Goal: Task Accomplishment & Management: Manage account settings

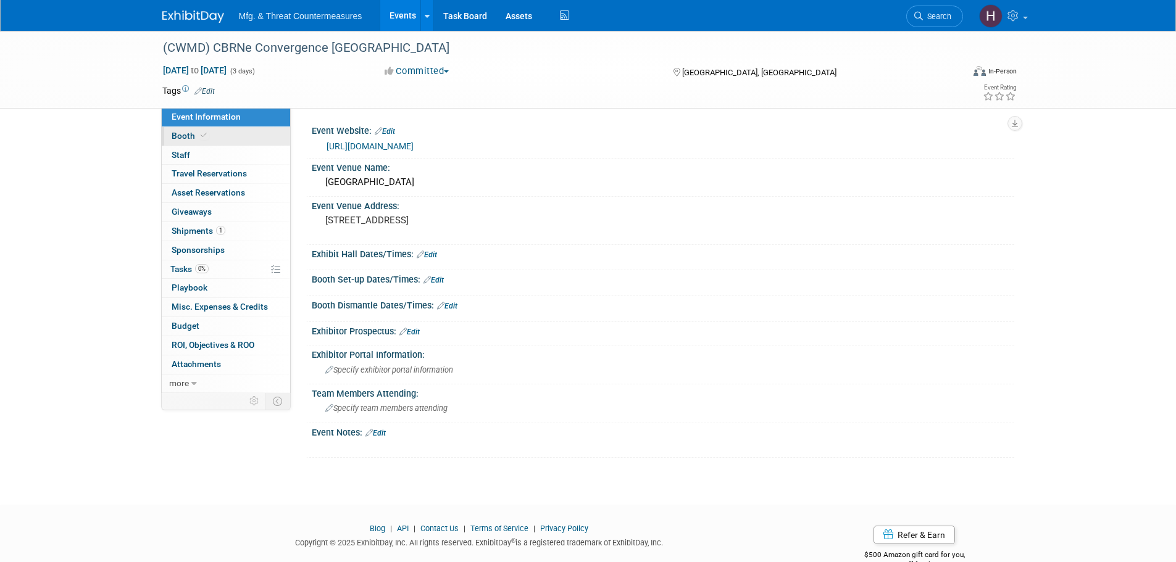
click at [234, 136] on link "Booth" at bounding box center [226, 136] width 128 height 19
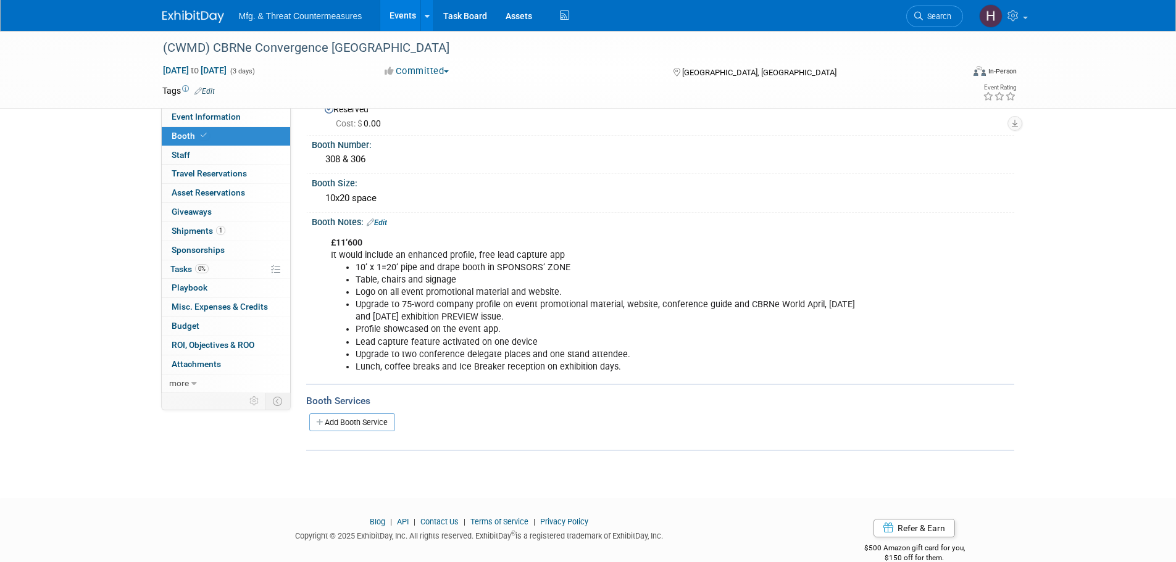
scroll to position [62, 0]
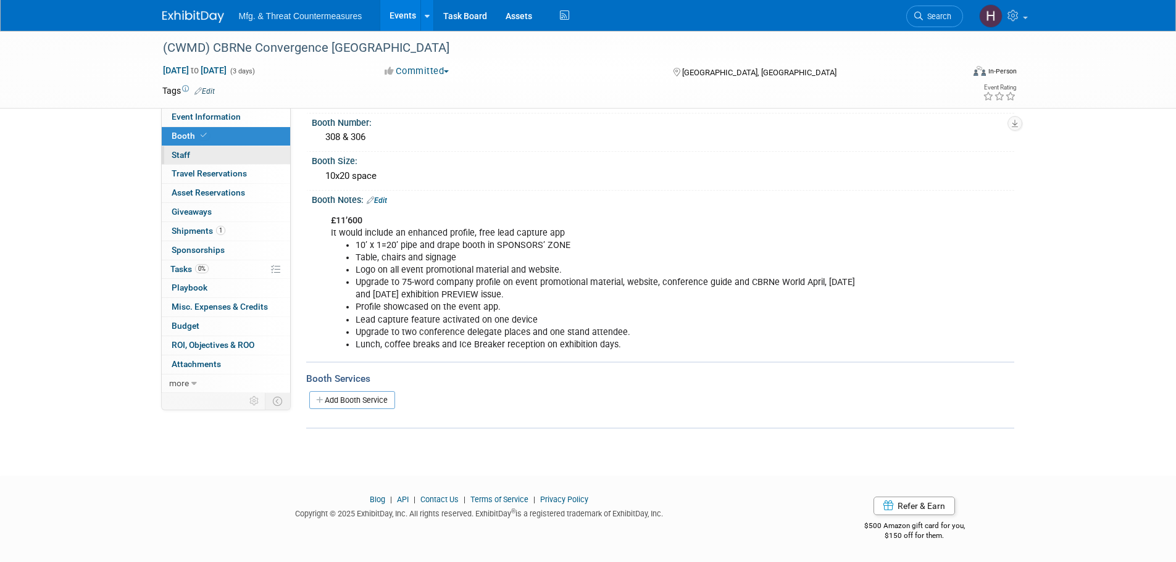
click at [199, 157] on link "0 Staff 0" at bounding box center [226, 155] width 128 height 19
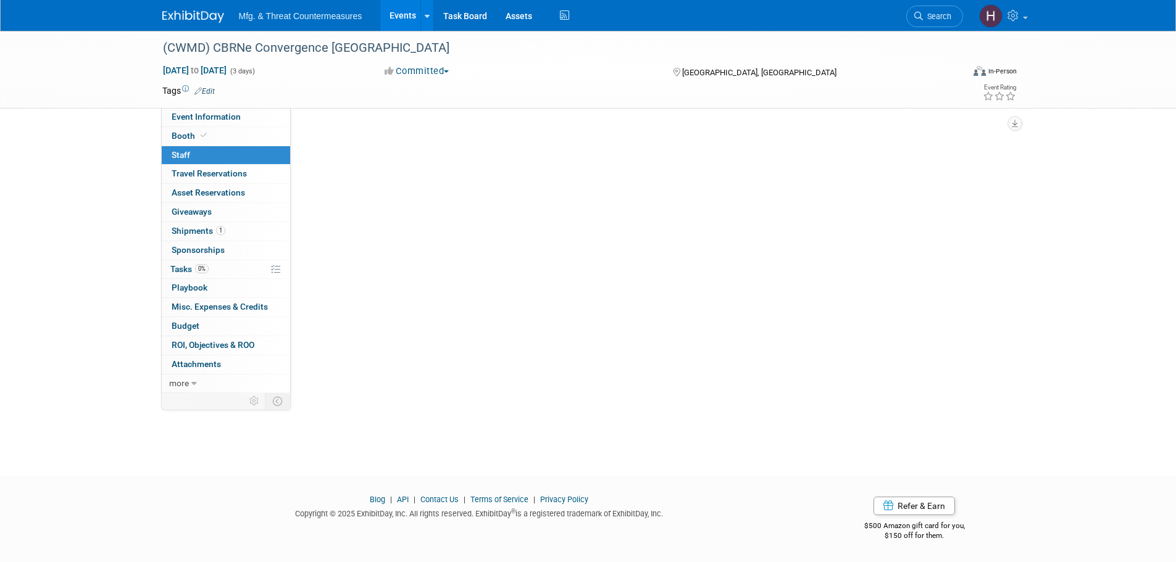
scroll to position [0, 0]
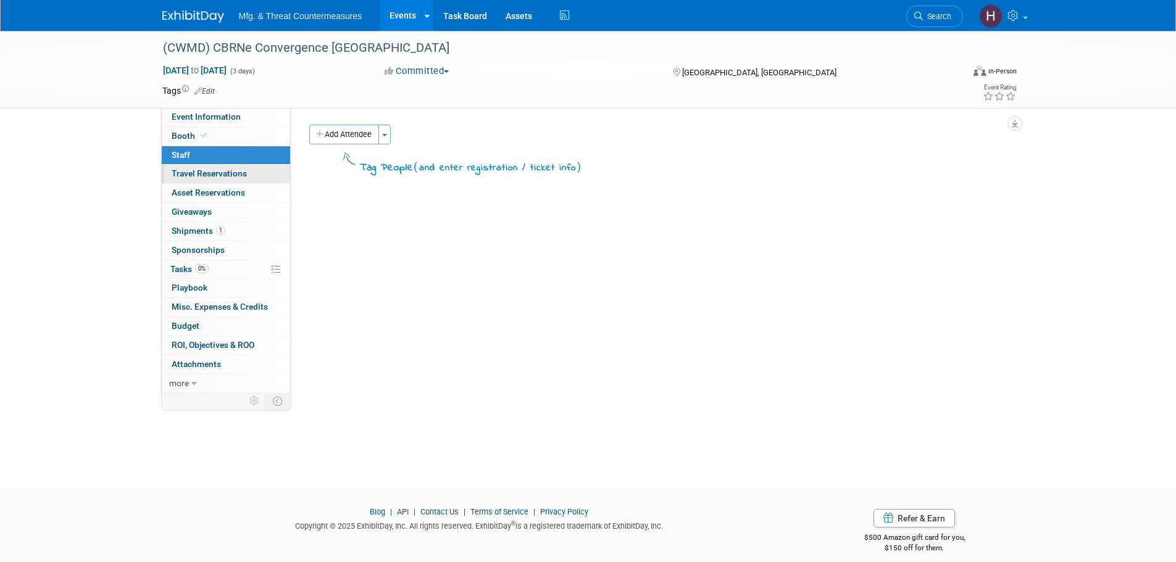
click at [191, 175] on span "Travel Reservations 0" at bounding box center [209, 173] width 75 height 10
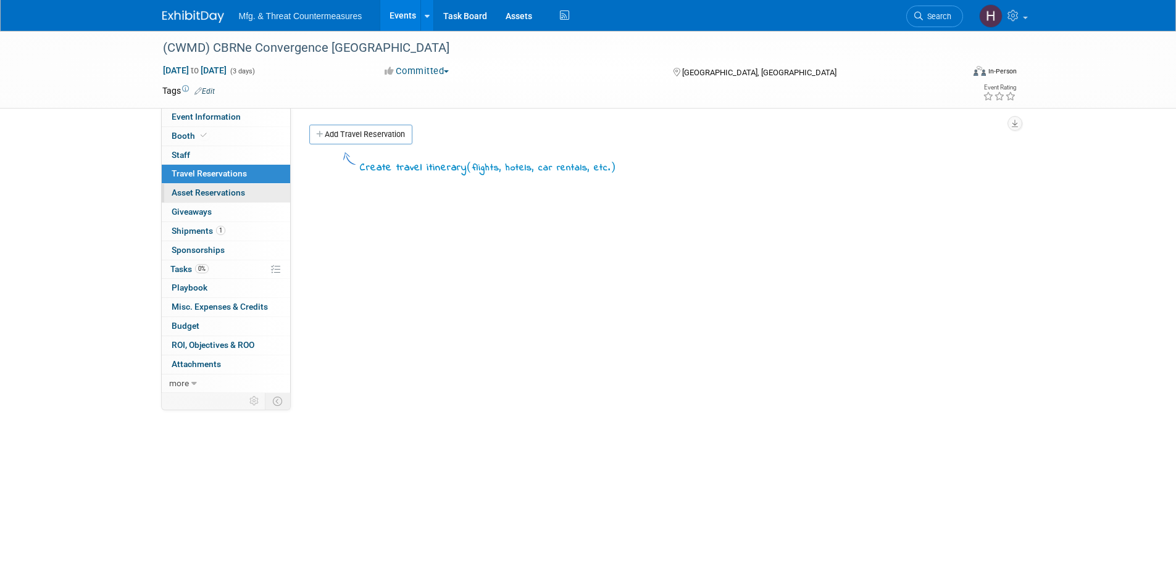
click at [184, 200] on link "0 Asset Reservations 0" at bounding box center [226, 193] width 128 height 19
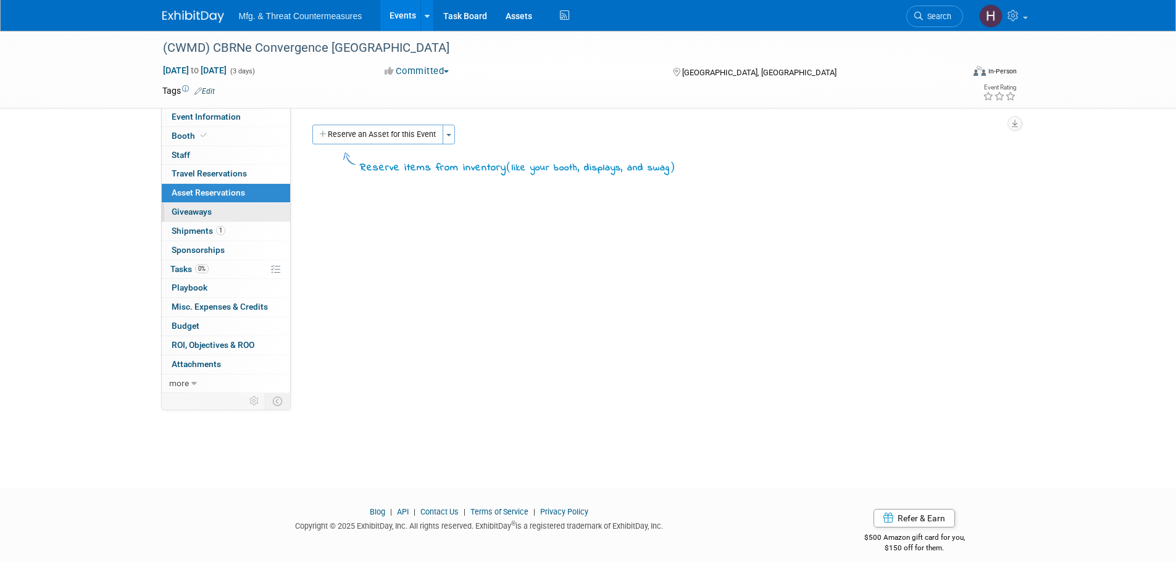
click at [177, 215] on span "Giveaways 0" at bounding box center [192, 212] width 40 height 10
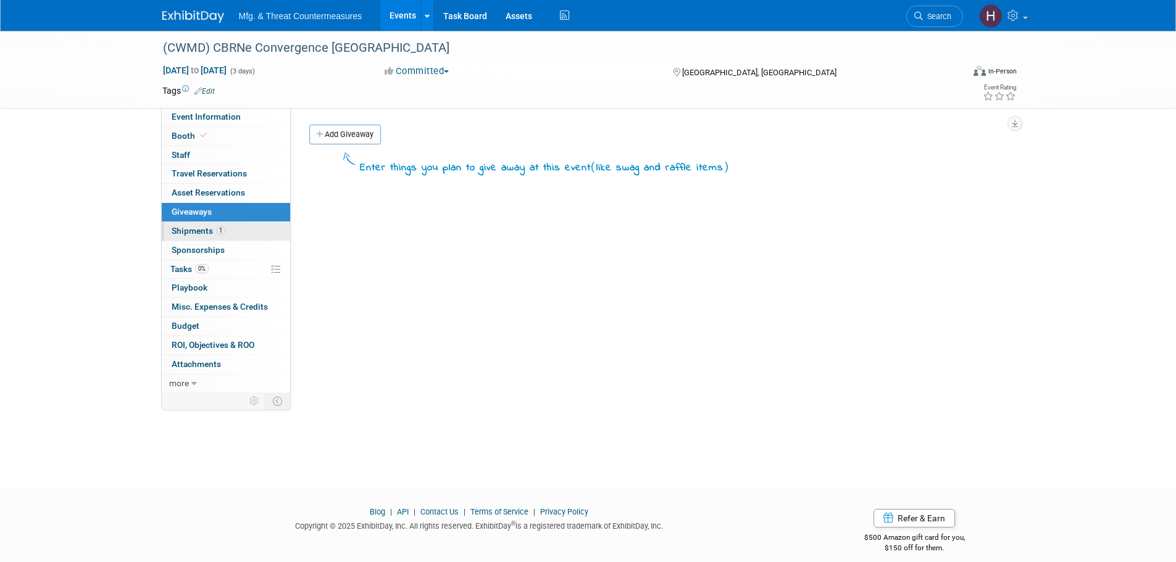
click at [177, 228] on span "Shipments 1" at bounding box center [199, 231] width 54 height 10
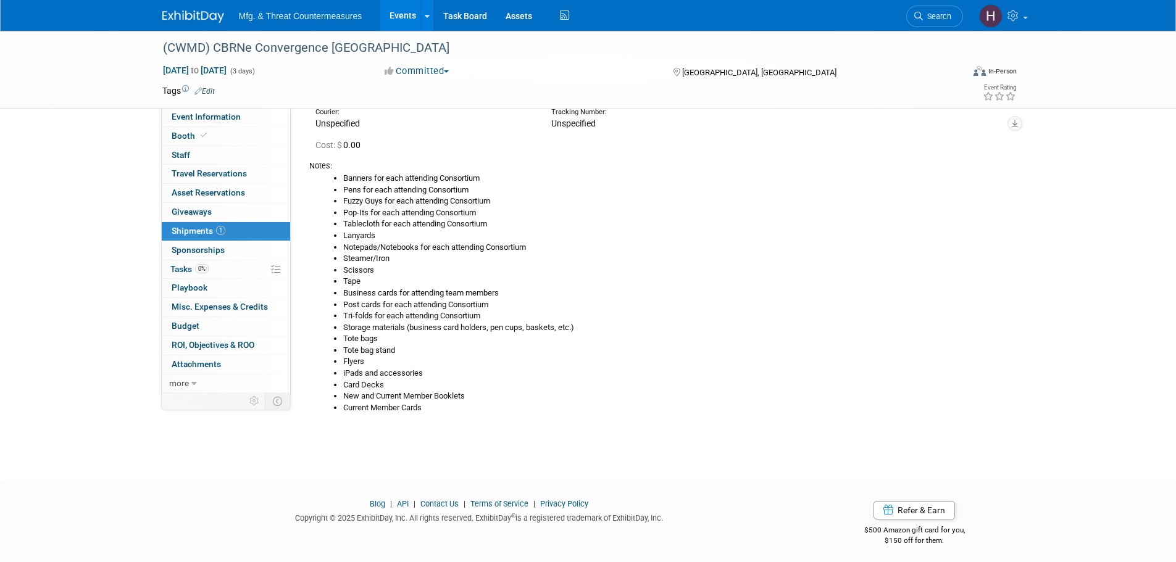
scroll to position [81, 0]
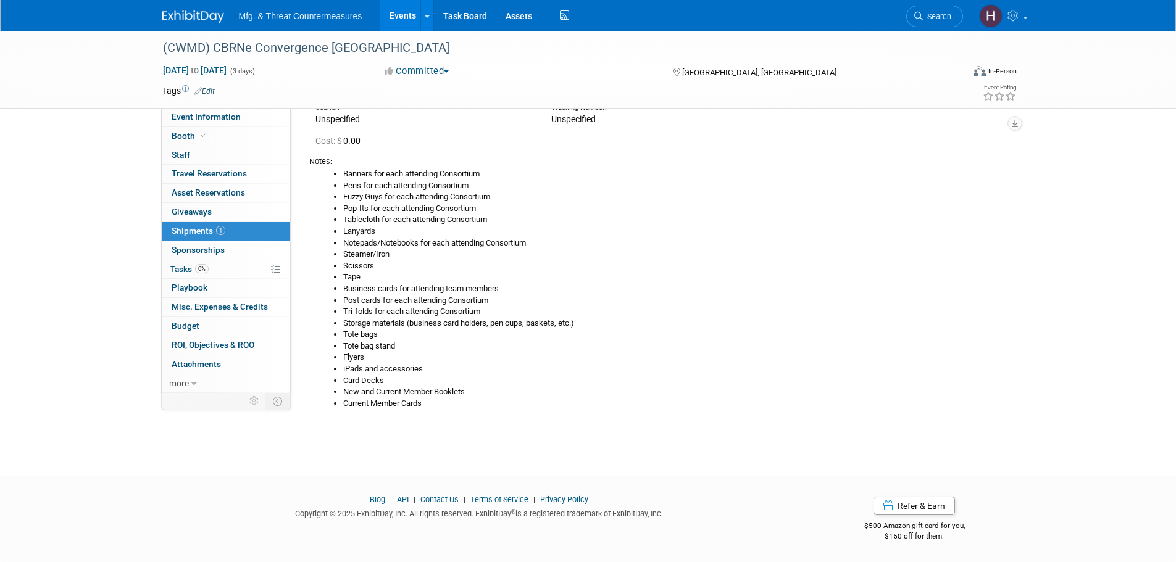
drag, startPoint x: 203, startPoint y: 256, endPoint x: 196, endPoint y: 260, distance: 8.9
click at [203, 256] on link "0 Sponsorships 0" at bounding box center [226, 250] width 128 height 19
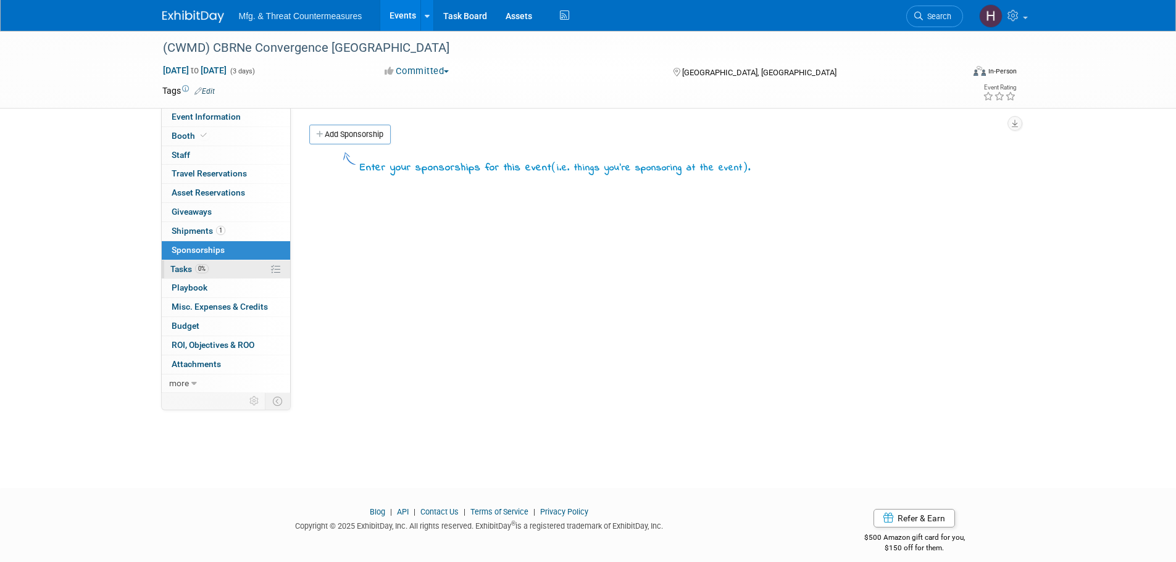
click at [186, 269] on span "Tasks 0%" at bounding box center [189, 269] width 38 height 10
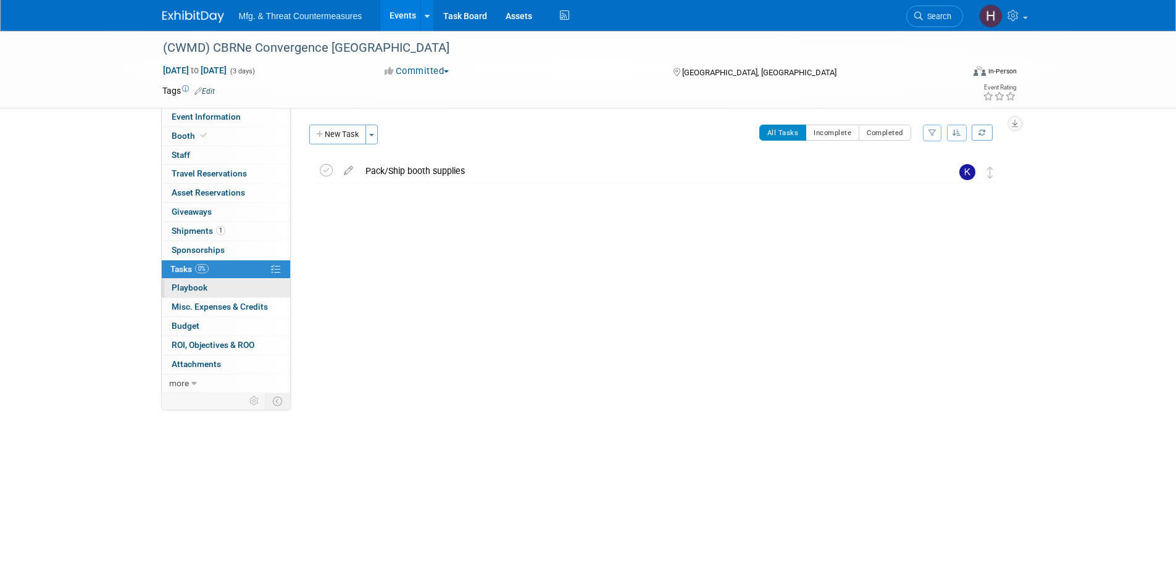
click at [180, 282] on link "0 Playbook 0" at bounding box center [226, 288] width 128 height 19
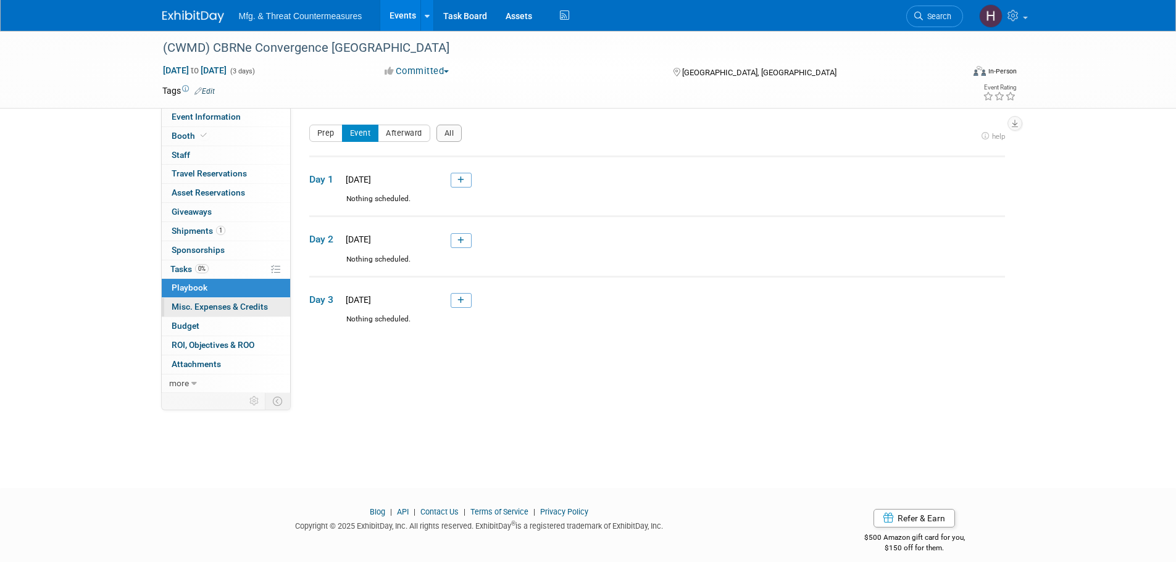
click at [180, 300] on link "0 Misc. Expenses & Credits 0" at bounding box center [226, 307] width 128 height 19
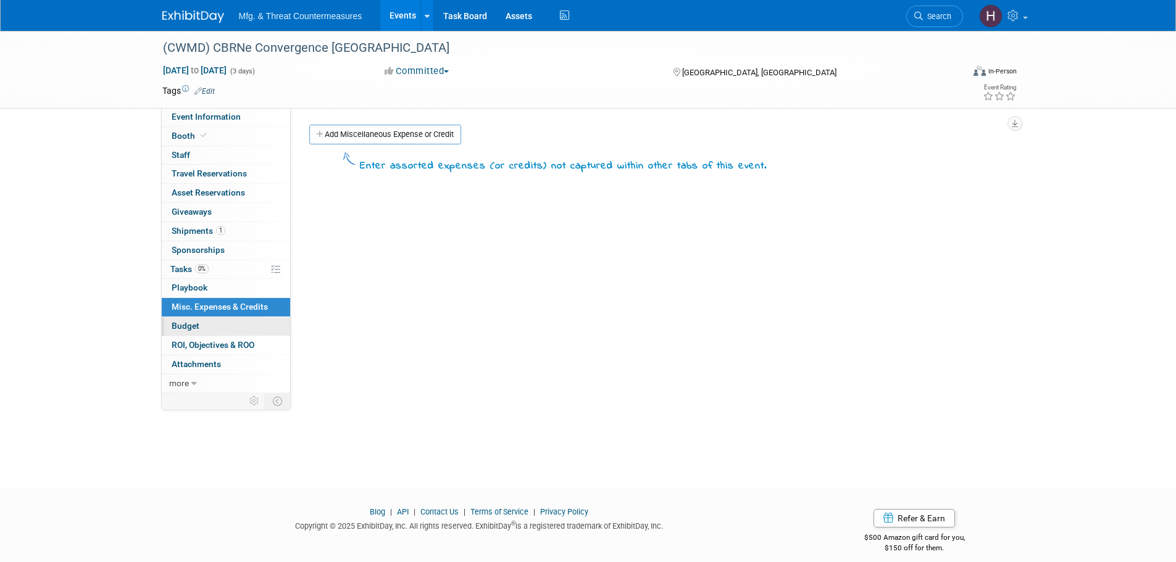
click at [180, 328] on span "Budget" at bounding box center [186, 326] width 28 height 10
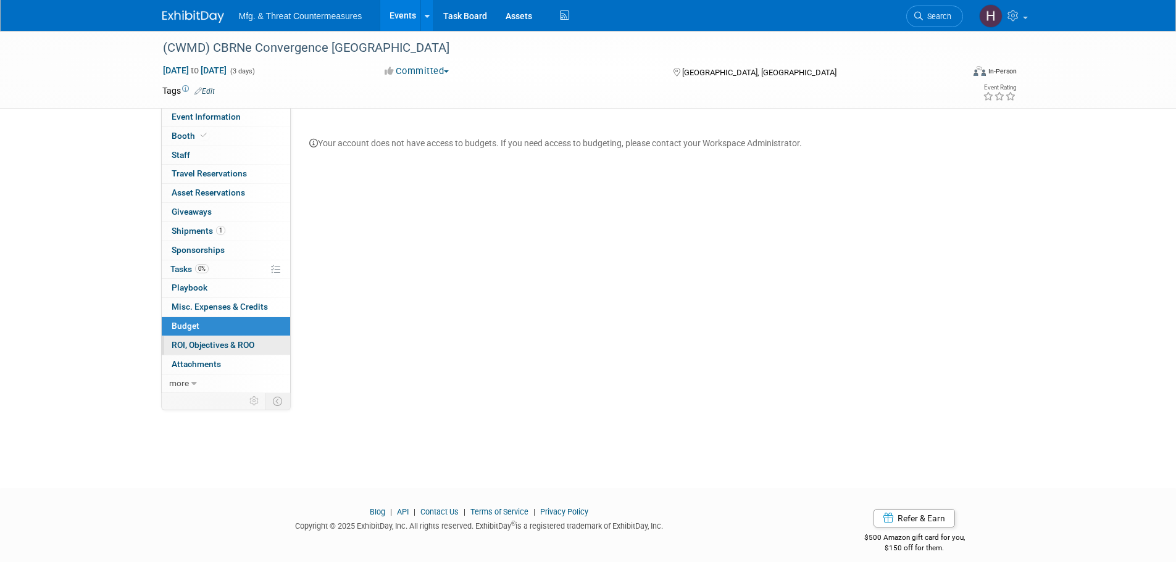
click at [209, 351] on link "0 ROI, Objectives & ROO 0" at bounding box center [226, 345] width 128 height 19
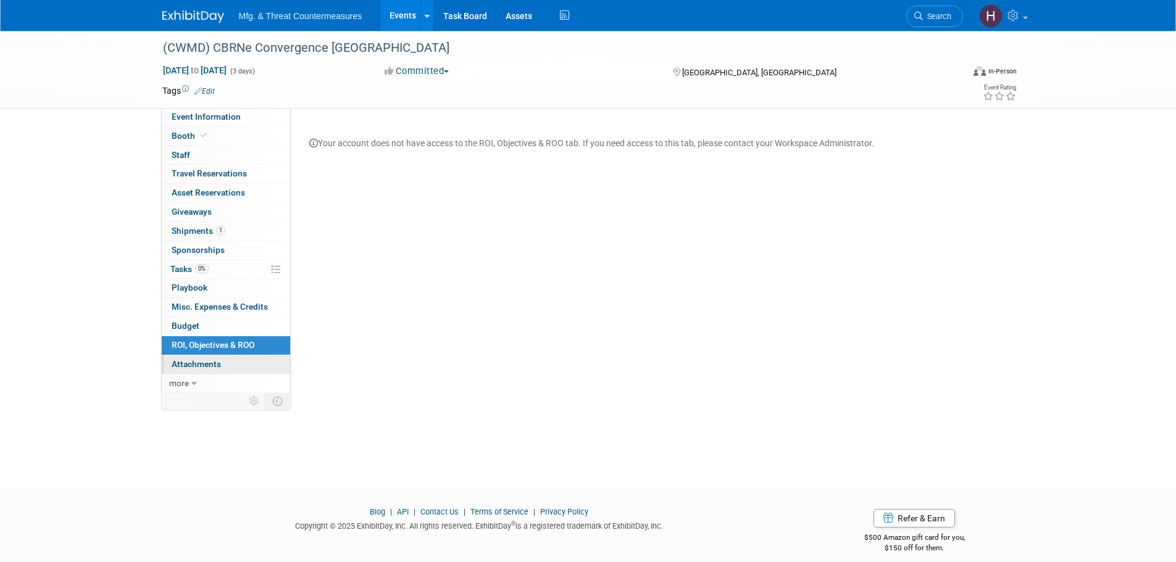
click at [208, 362] on span "Attachments 0" at bounding box center [196, 364] width 49 height 10
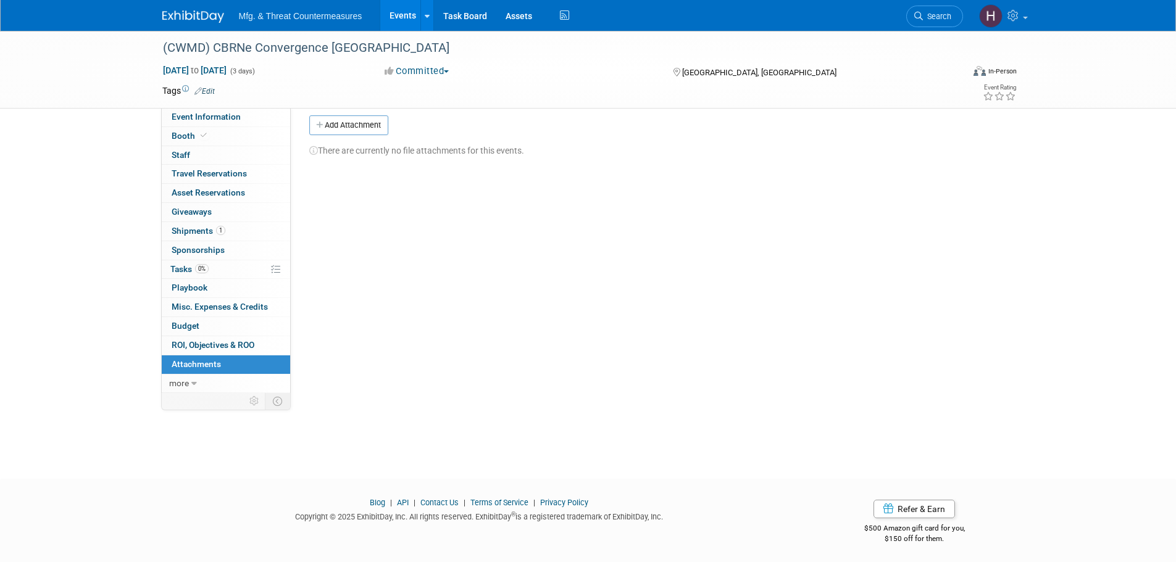
scroll to position [12, 0]
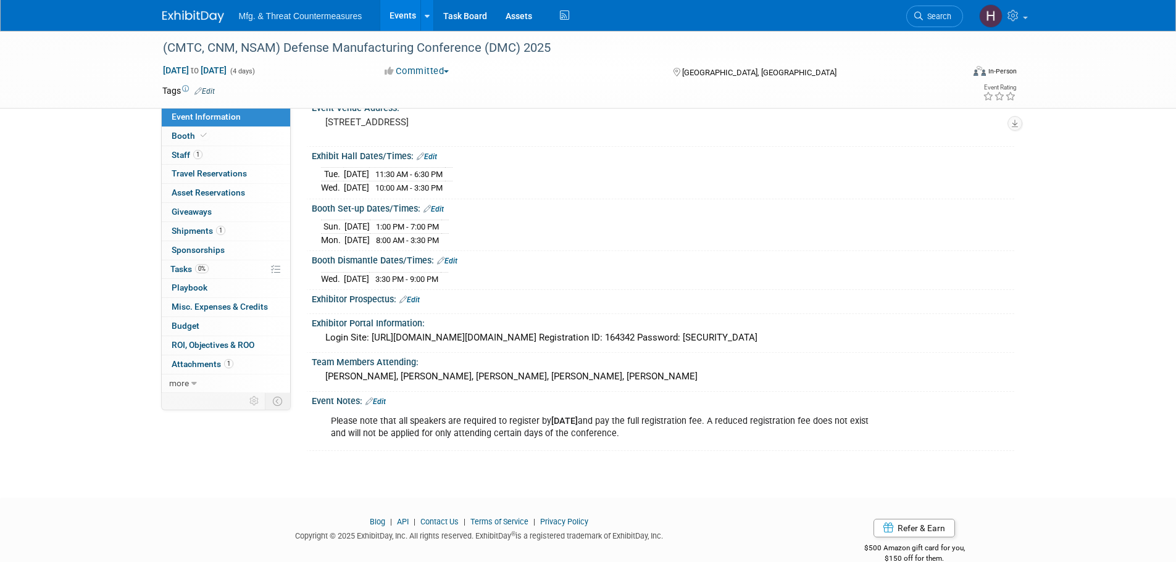
scroll to position [118, 0]
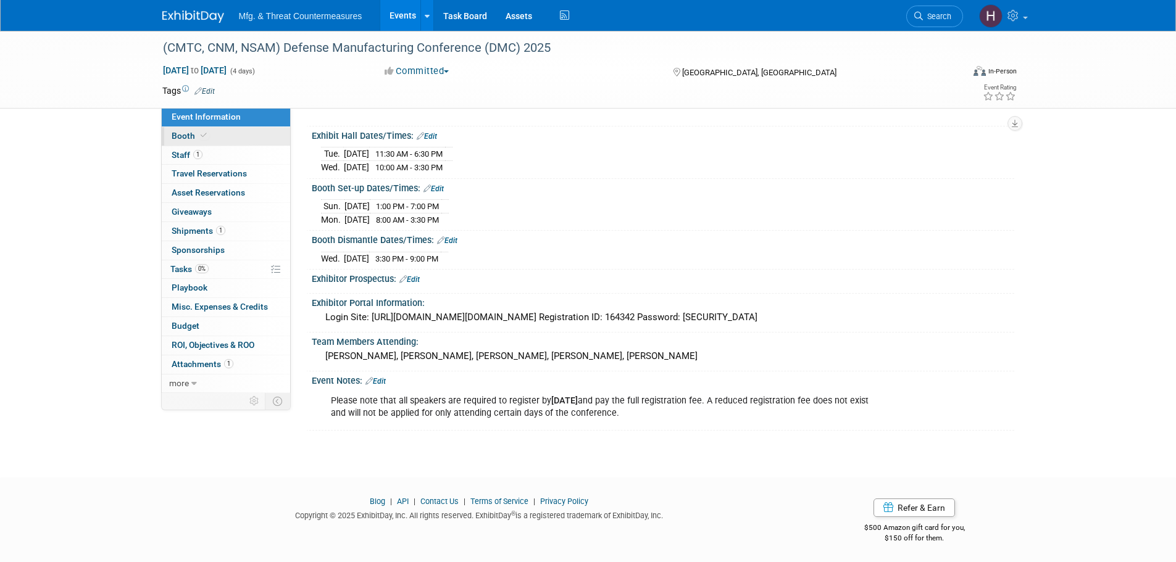
click at [241, 135] on link "Booth" at bounding box center [226, 136] width 128 height 19
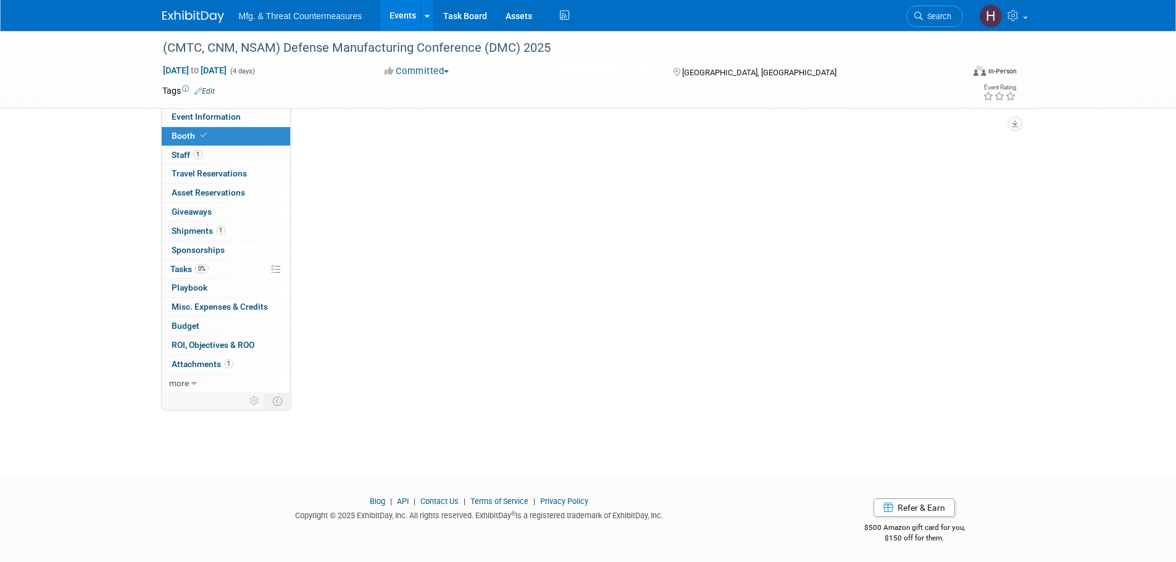
scroll to position [0, 0]
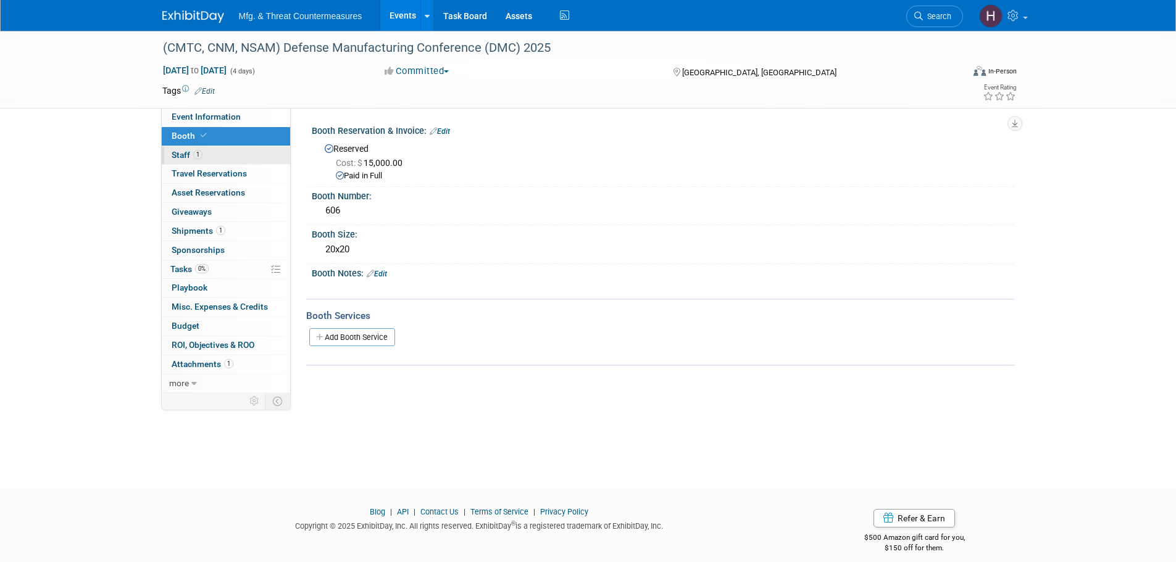
click at [214, 156] on link "1 Staff 1" at bounding box center [226, 155] width 128 height 19
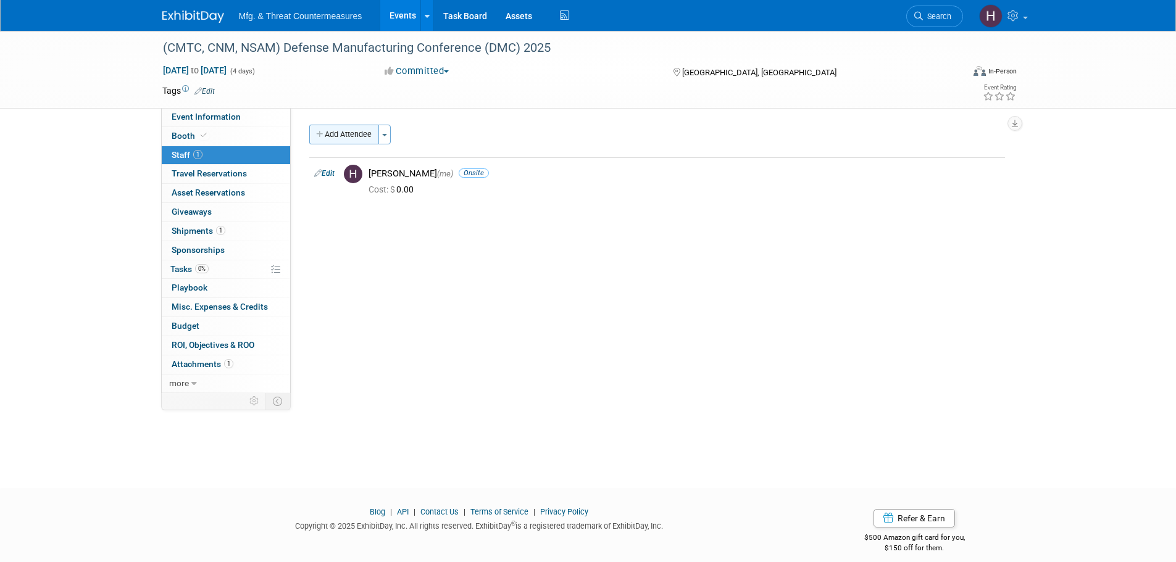
click at [339, 129] on button "Add Attendee" at bounding box center [344, 135] width 70 height 20
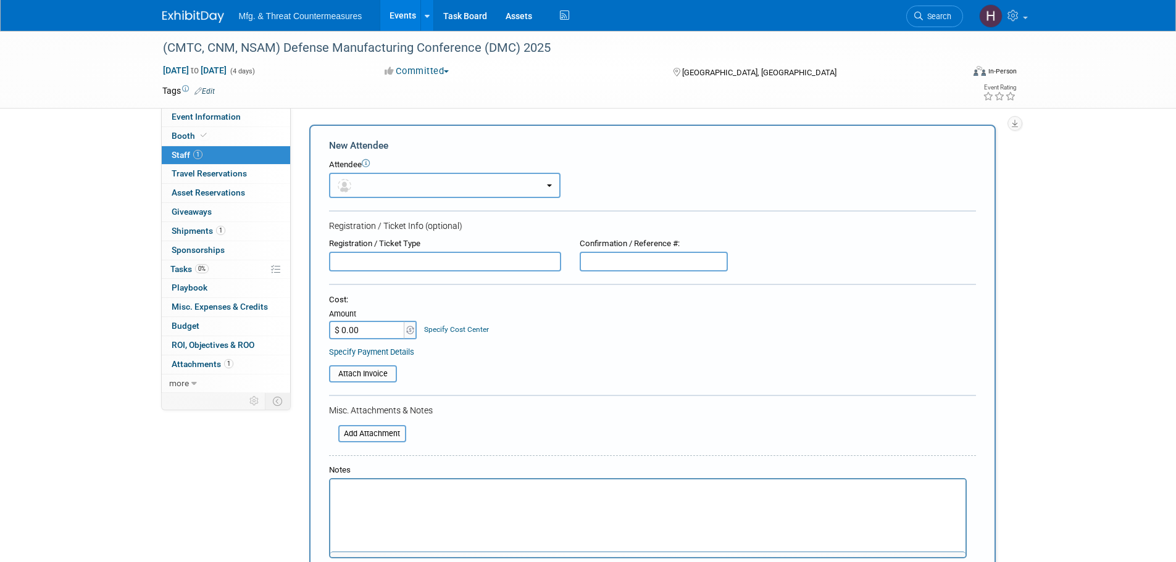
click at [433, 185] on button "button" at bounding box center [444, 185] width 231 height 25
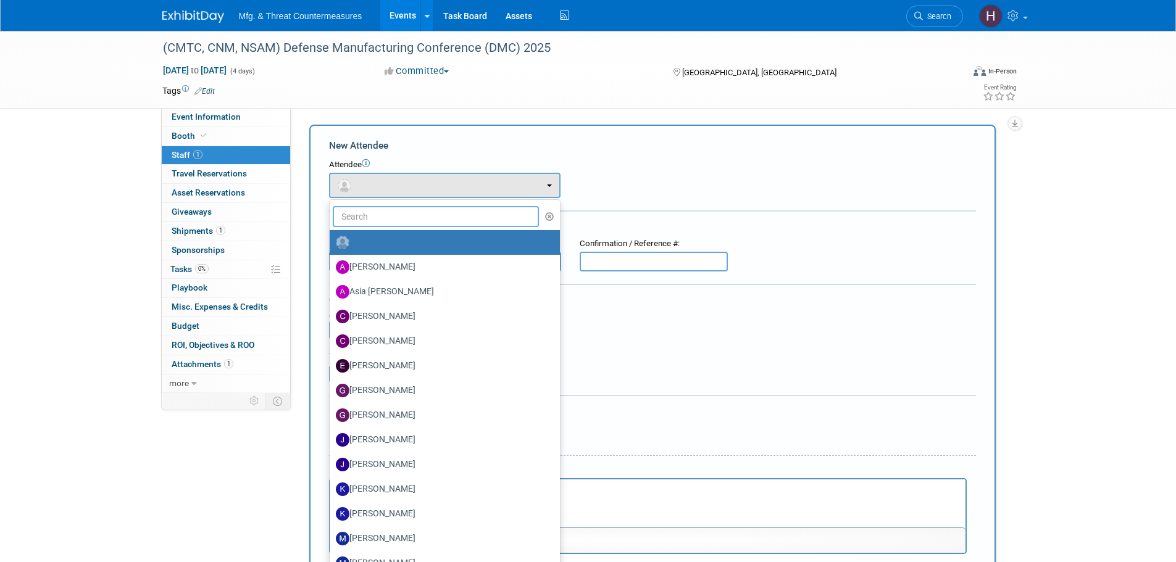
click at [402, 224] on input "text" at bounding box center [436, 216] width 207 height 21
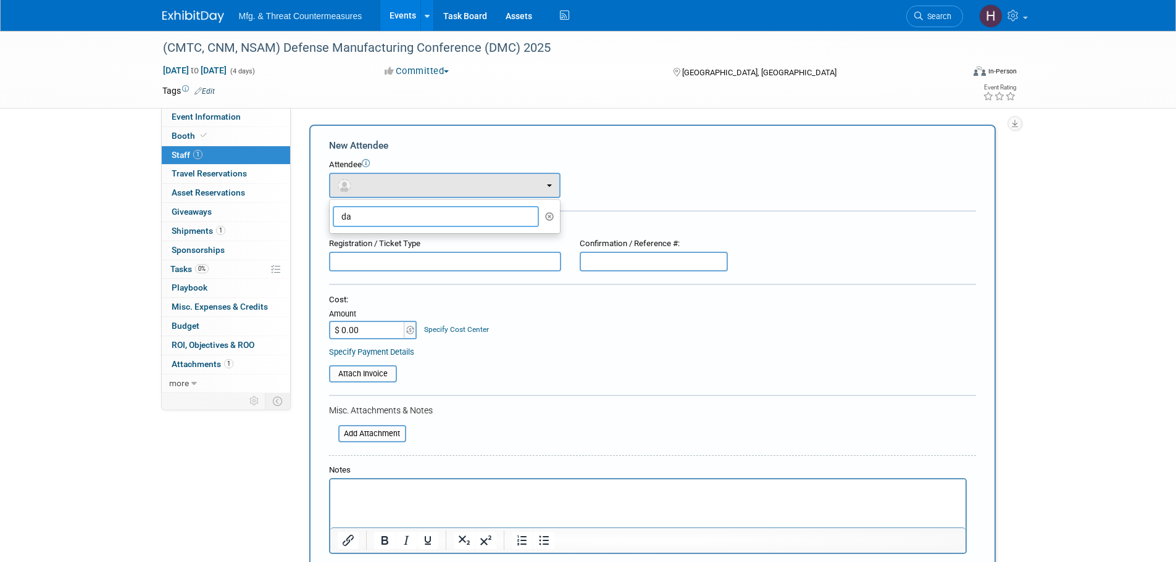
type input "d"
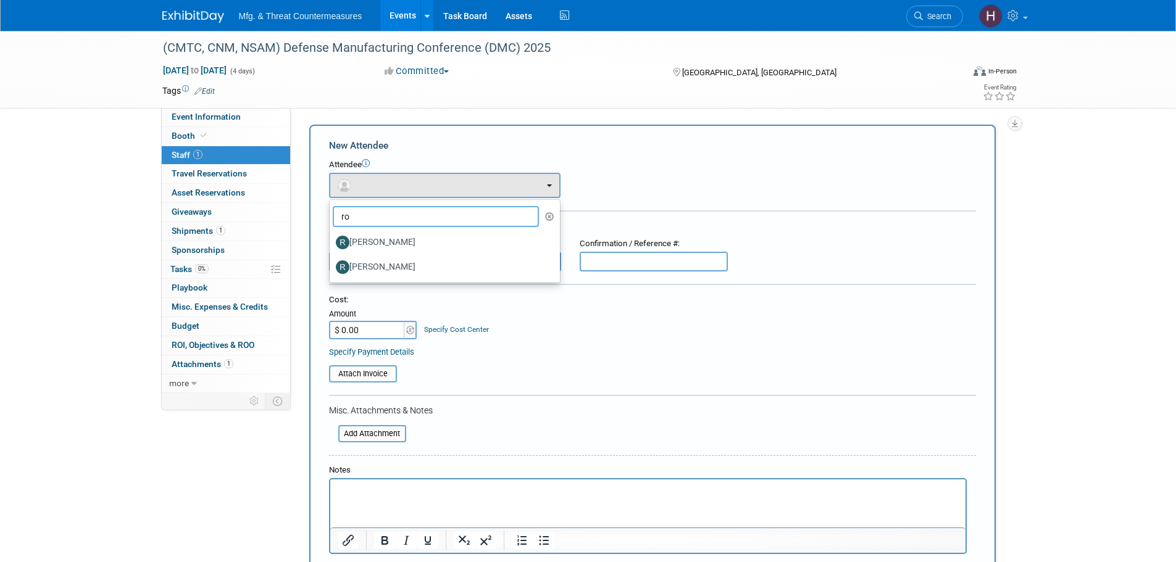
type input "r"
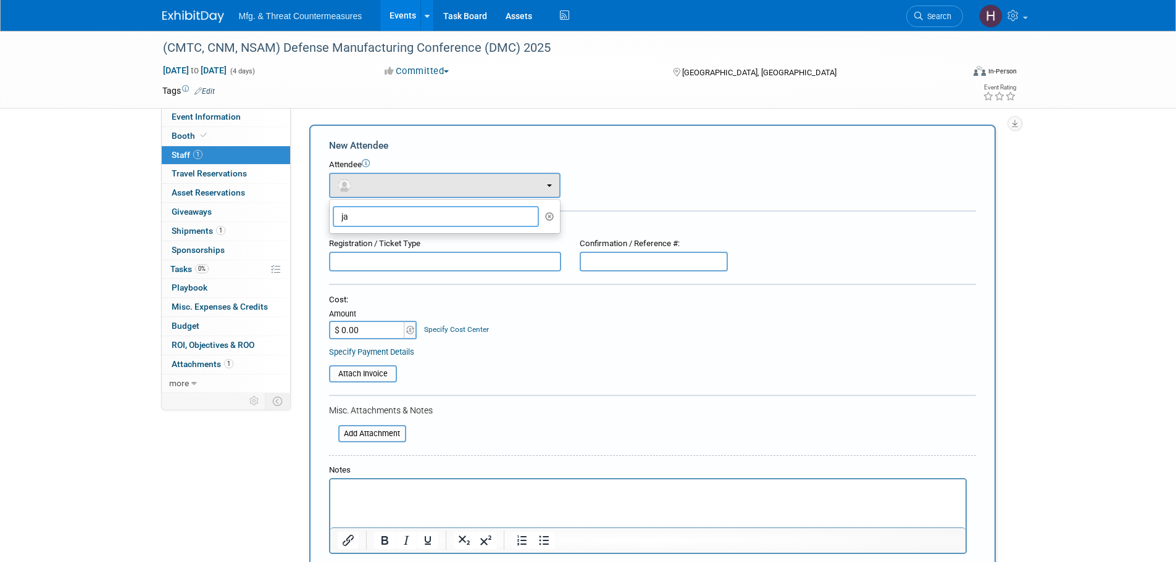
type input "j"
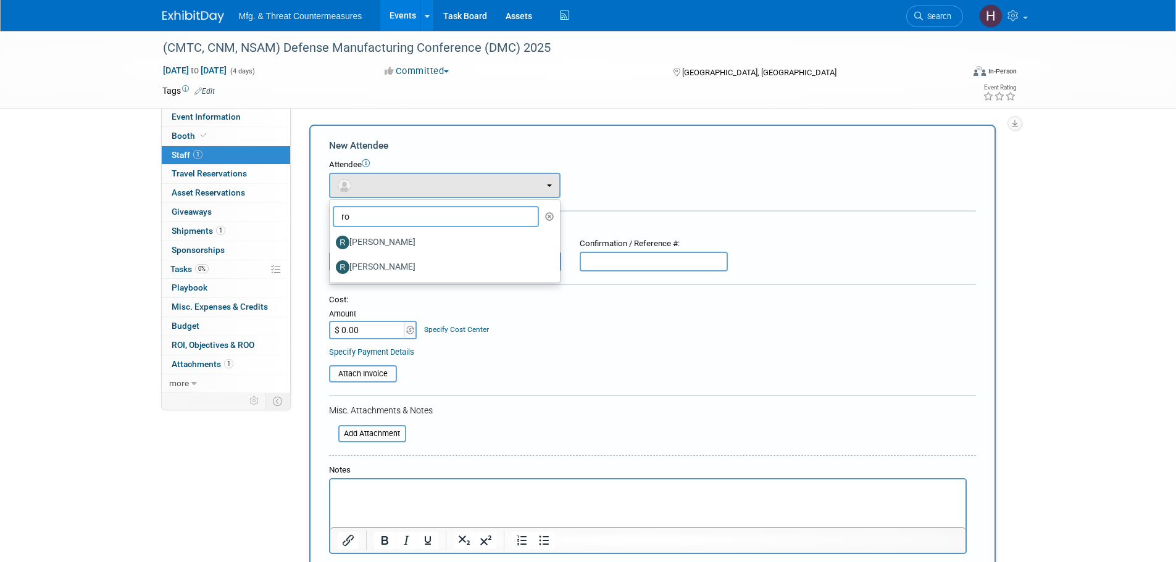
type input "r"
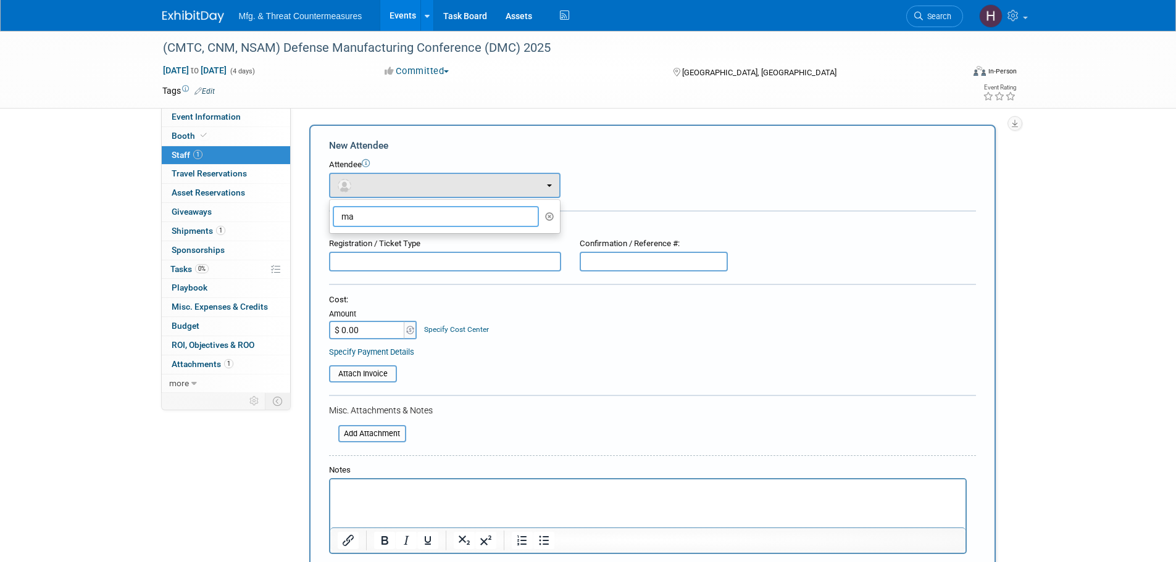
type input "m"
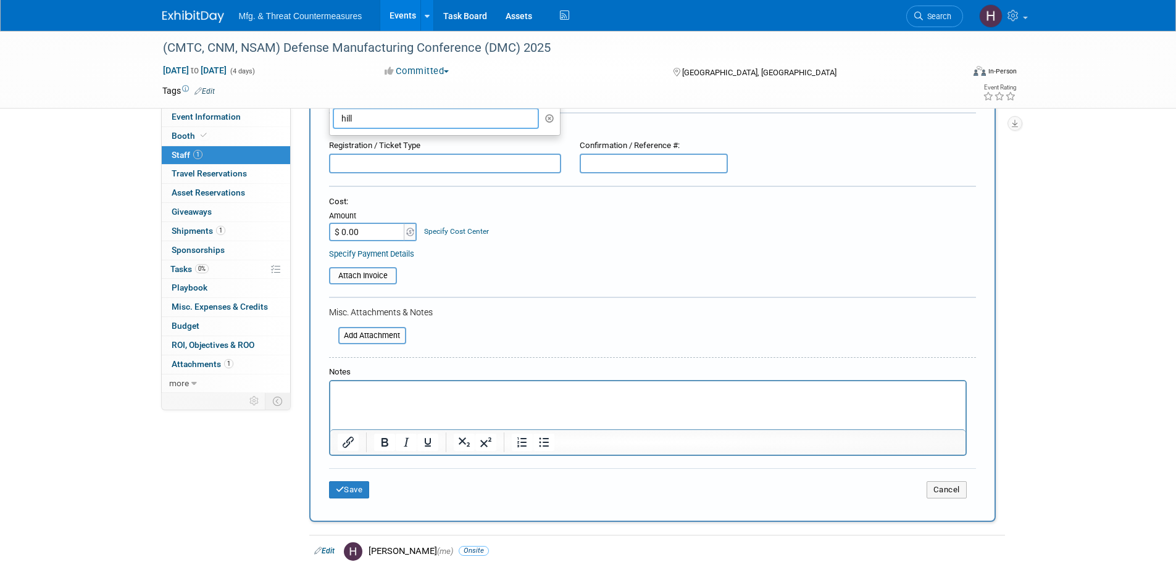
scroll to position [264, 0]
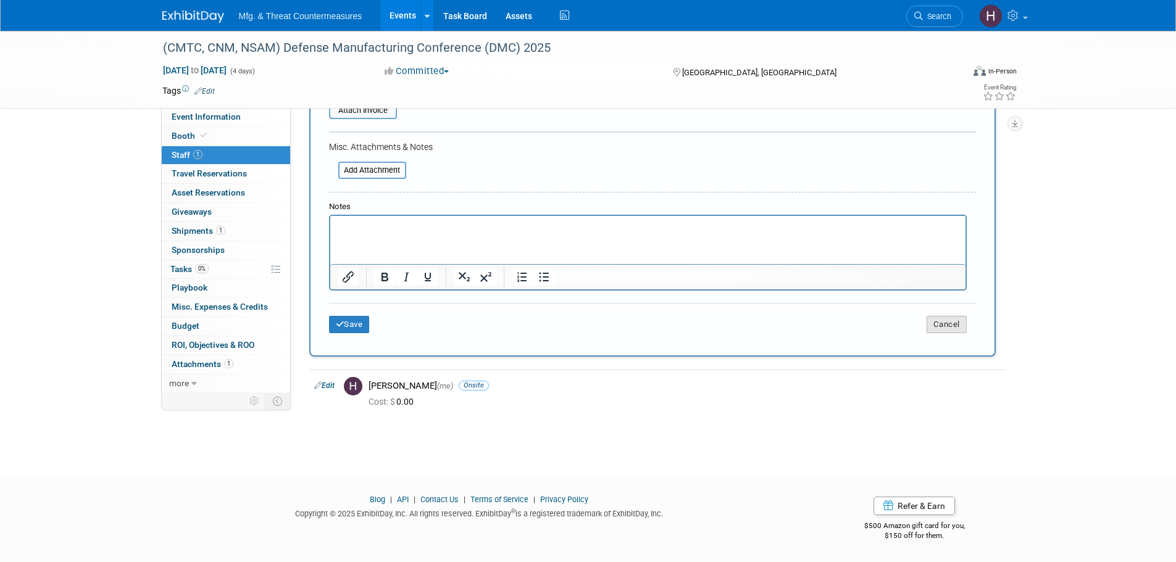
type input "hill"
click at [960, 328] on button "Cancel" at bounding box center [946, 324] width 40 height 17
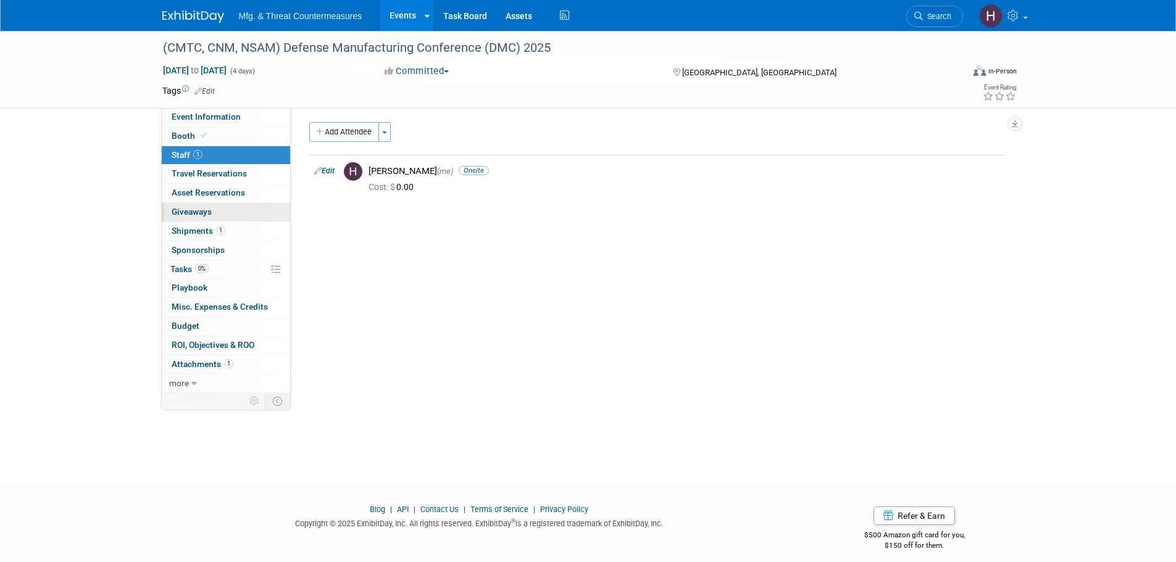
scroll to position [0, 0]
click at [220, 174] on span "Travel Reservations 0" at bounding box center [209, 173] width 75 height 10
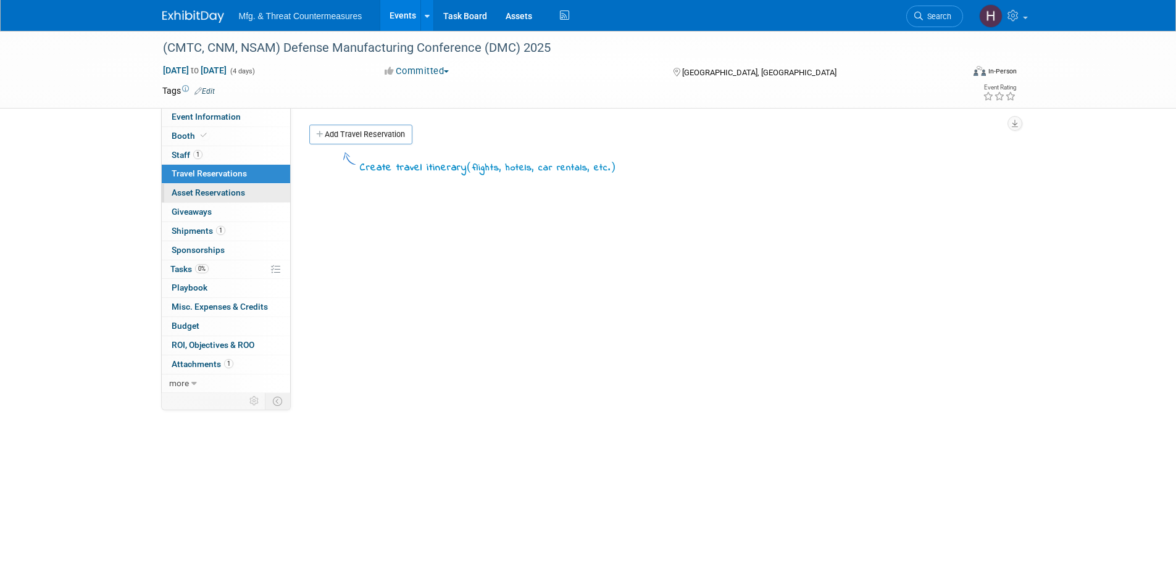
click at [212, 199] on link "0 Asset Reservations 0" at bounding box center [226, 193] width 128 height 19
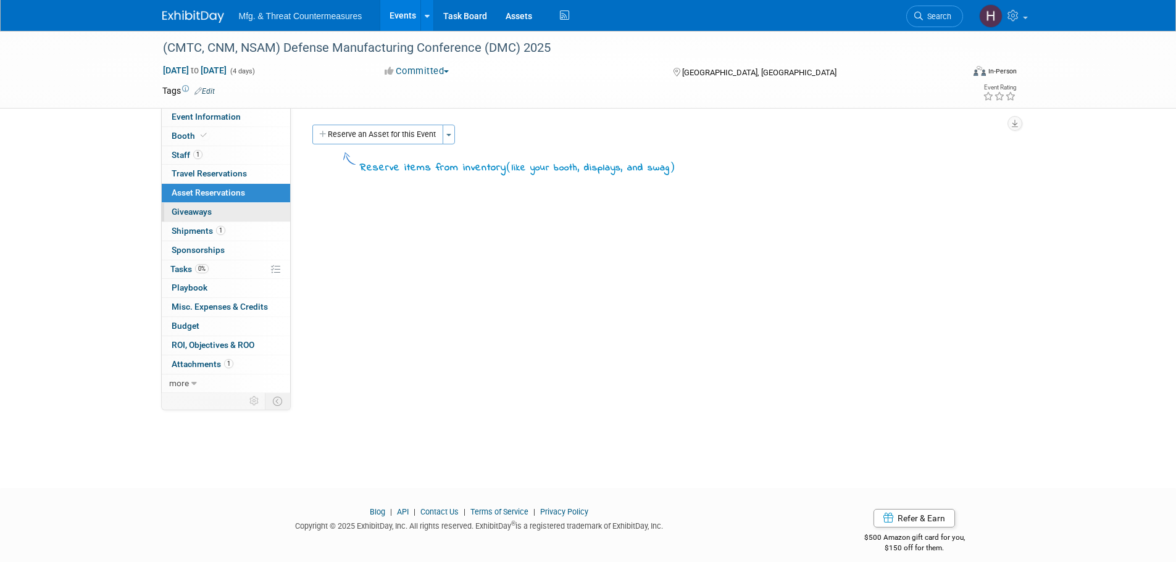
click at [206, 212] on span "Giveaways 0" at bounding box center [192, 212] width 40 height 10
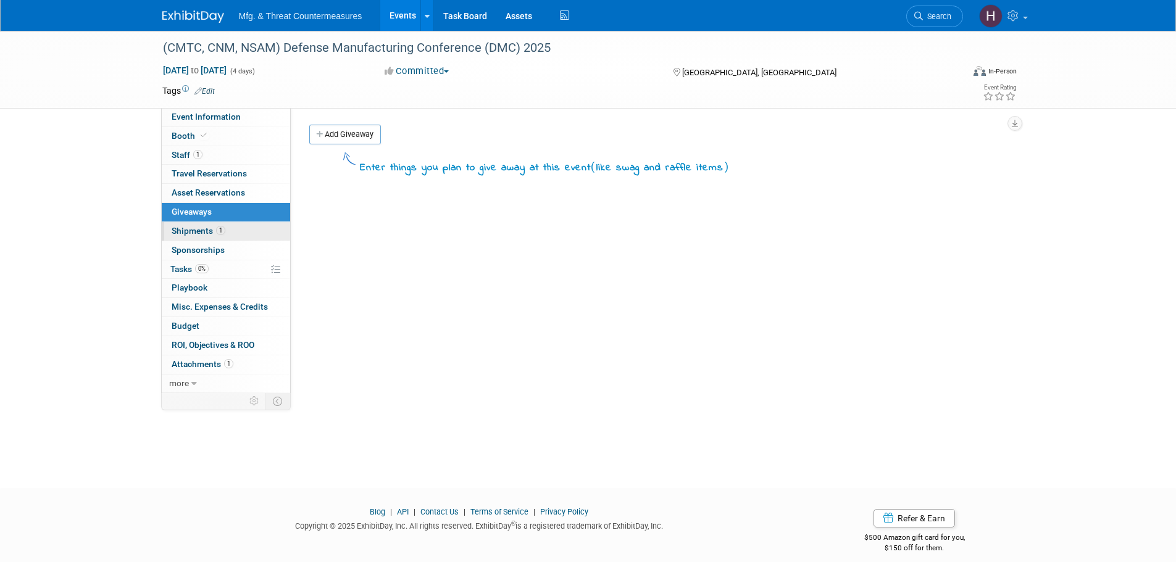
click at [198, 235] on span "Shipments 1" at bounding box center [199, 231] width 54 height 10
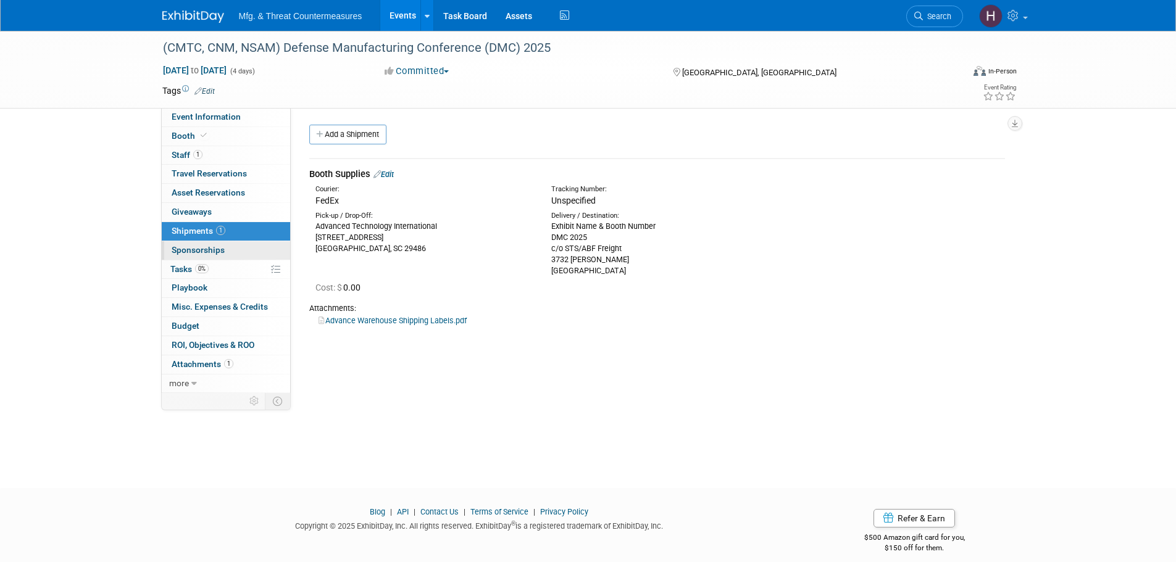
click at [193, 249] on span "Sponsorships 0" at bounding box center [198, 250] width 53 height 10
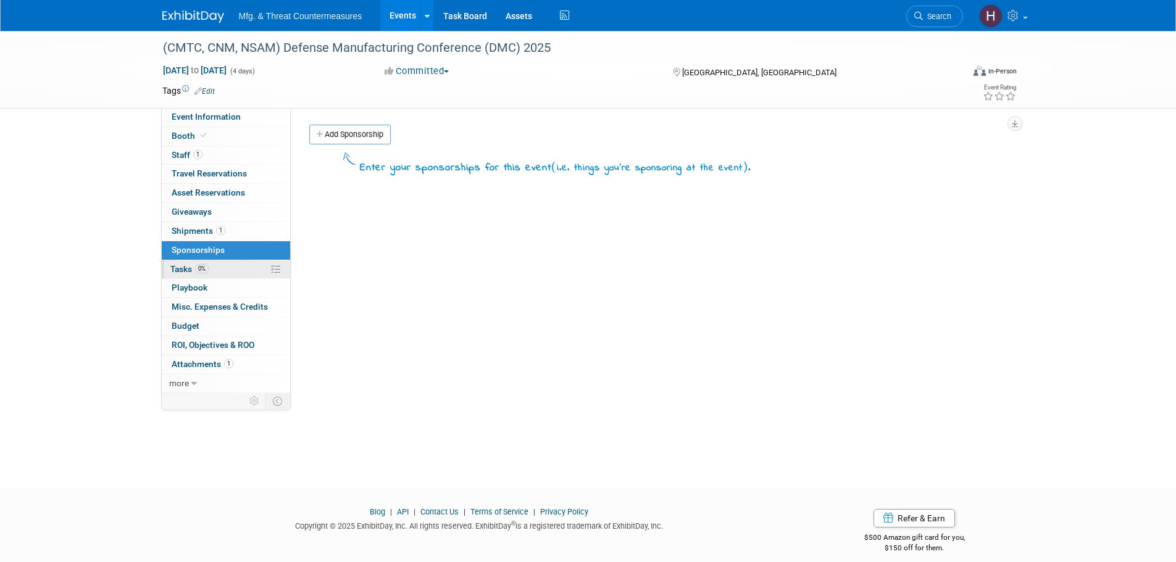
click at [183, 273] on span "Tasks 0%" at bounding box center [189, 269] width 38 height 10
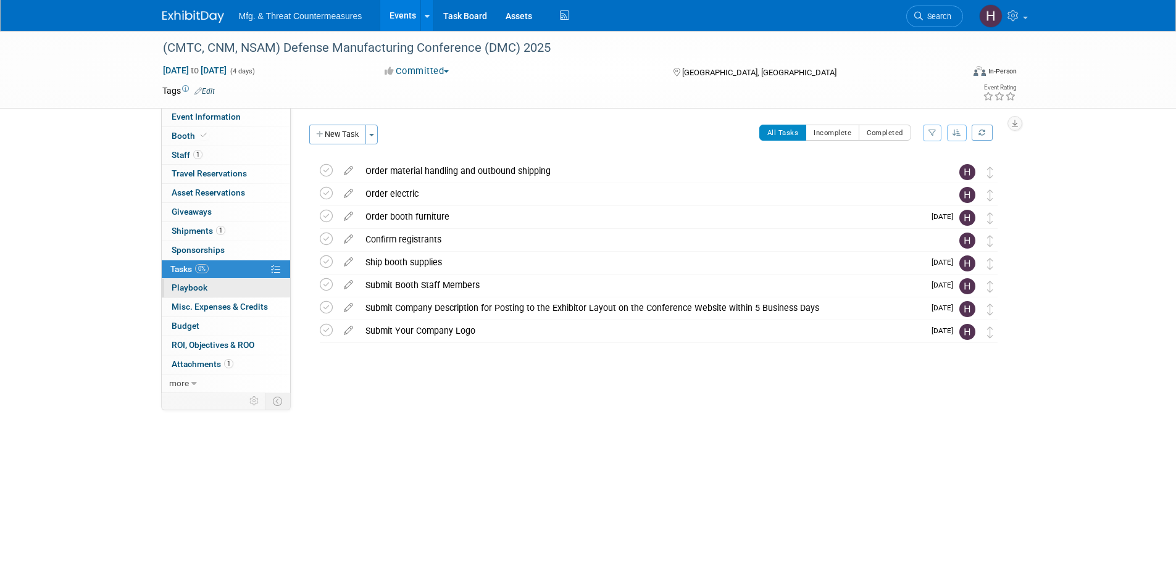
click at [249, 293] on link "0 Playbook 0" at bounding box center [226, 288] width 128 height 19
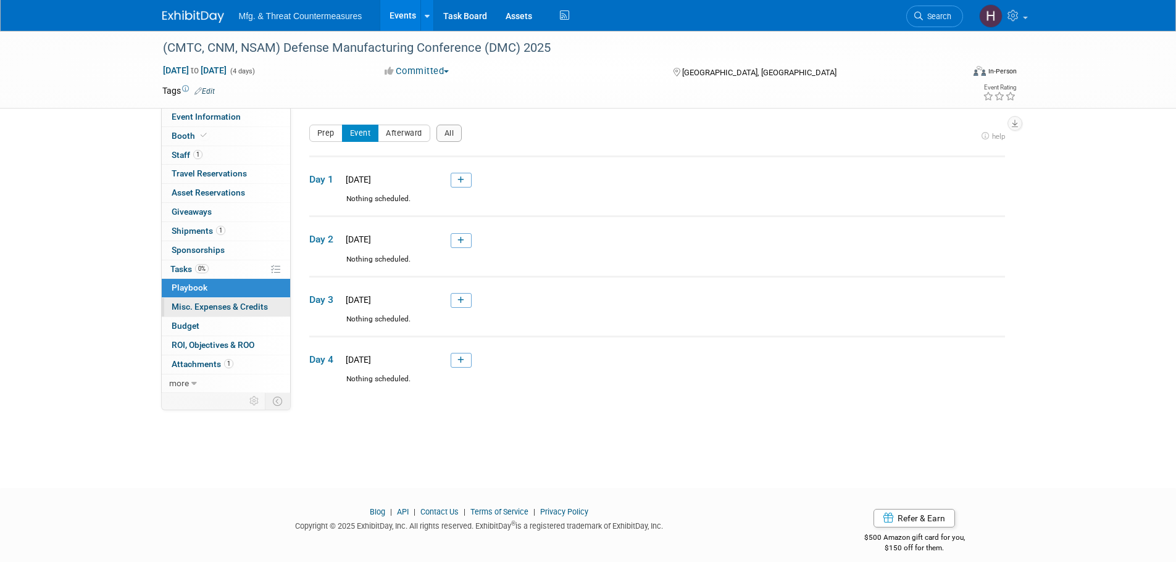
click at [221, 307] on span "Misc. Expenses & Credits 0" at bounding box center [220, 307] width 96 height 10
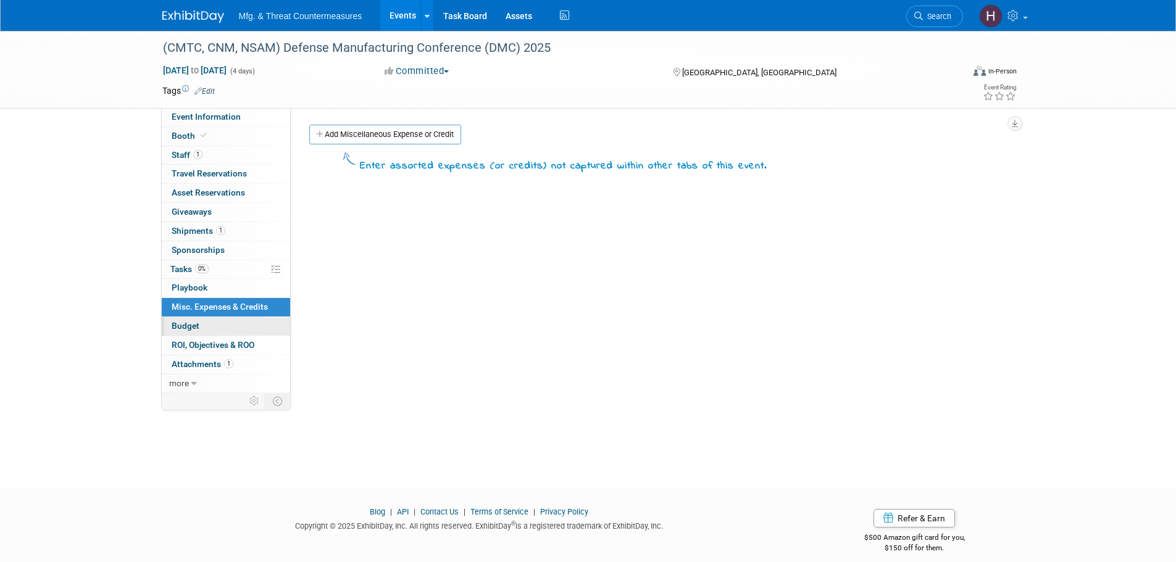
click at [214, 328] on link "Budget" at bounding box center [226, 326] width 128 height 19
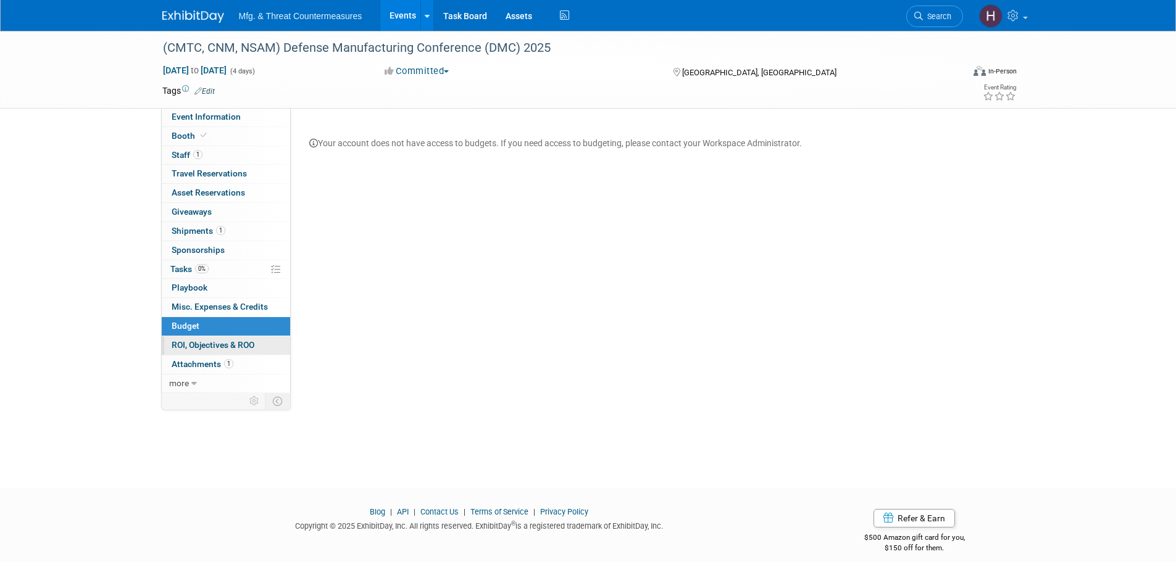
click at [203, 347] on span "ROI, Objectives & ROO 0" at bounding box center [213, 345] width 83 height 10
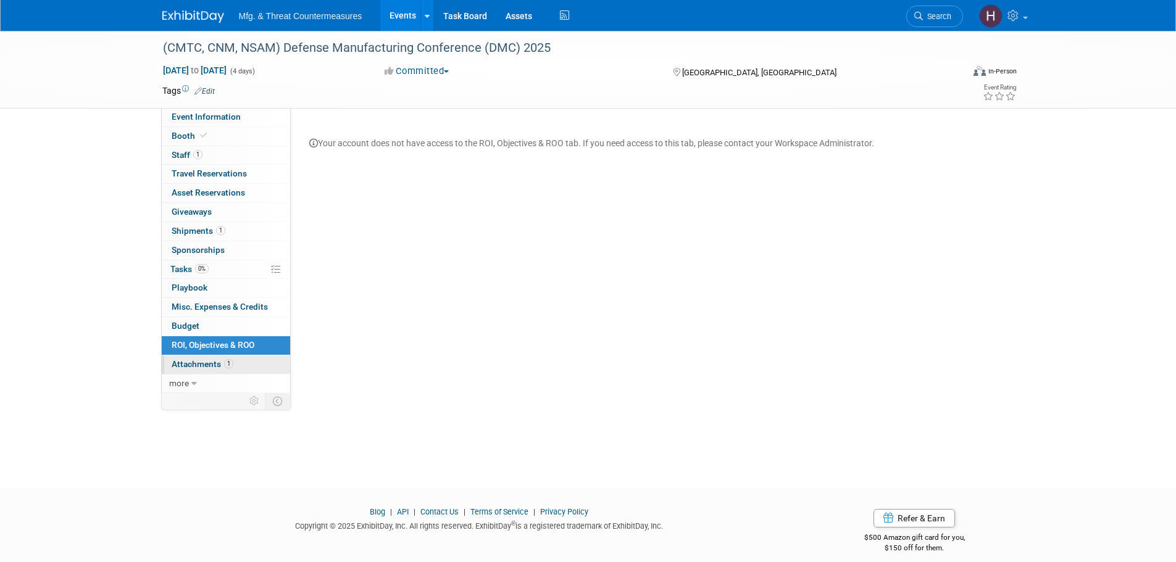
click at [192, 370] on link "1 Attachments 1" at bounding box center [226, 364] width 128 height 19
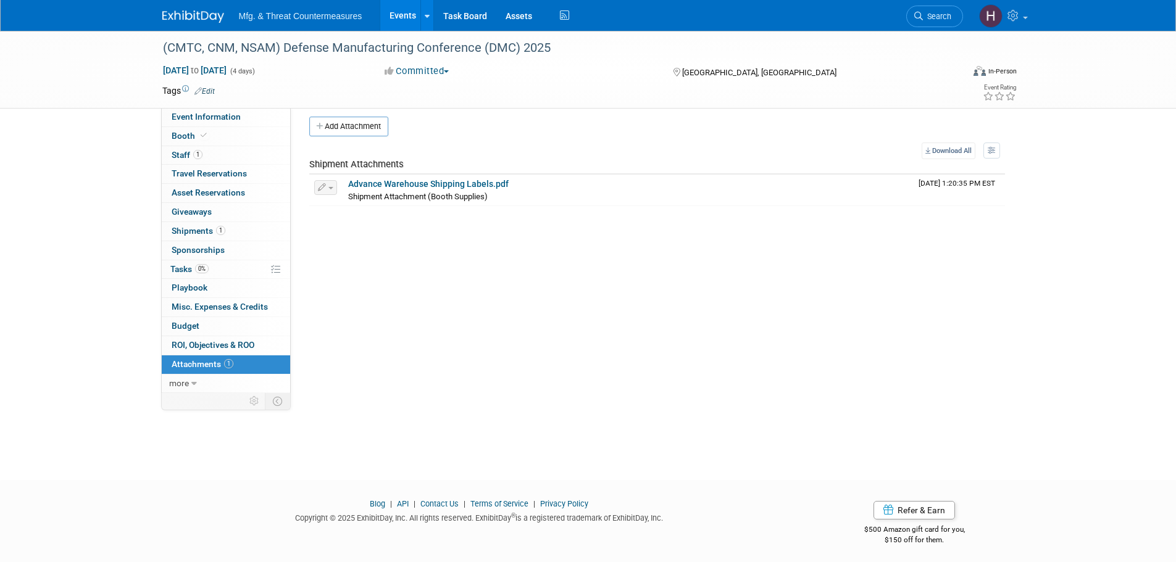
scroll to position [12, 0]
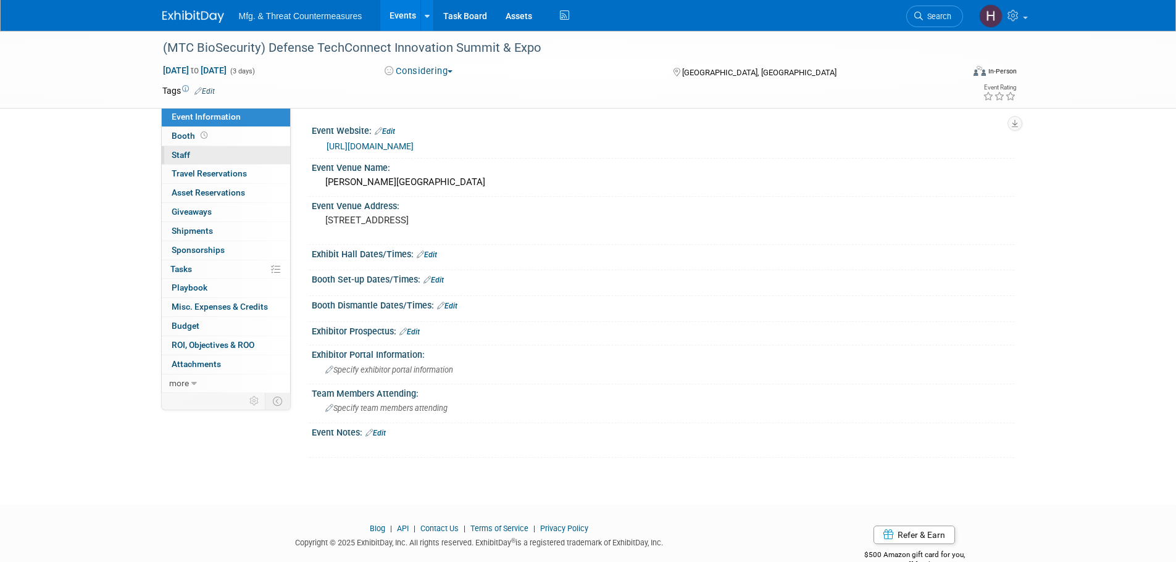
drag, startPoint x: 220, startPoint y: 140, endPoint x: 212, endPoint y: 154, distance: 16.3
click at [220, 140] on link "Booth" at bounding box center [226, 136] width 128 height 19
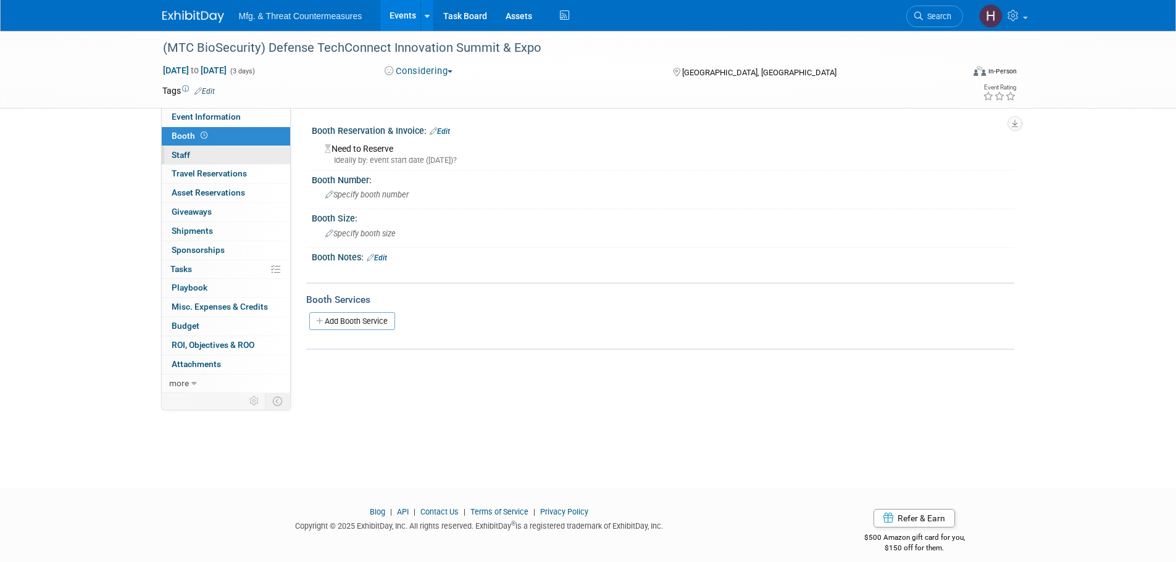
click at [209, 159] on link "0 Staff 0" at bounding box center [226, 155] width 128 height 19
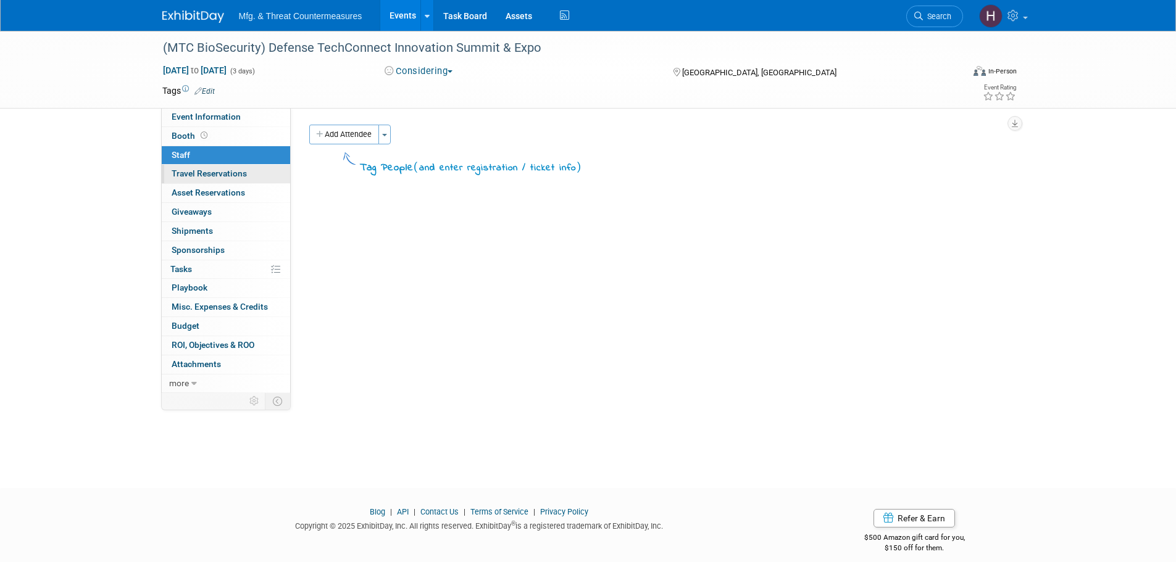
click at [208, 177] on span "Travel Reservations 0" at bounding box center [209, 173] width 75 height 10
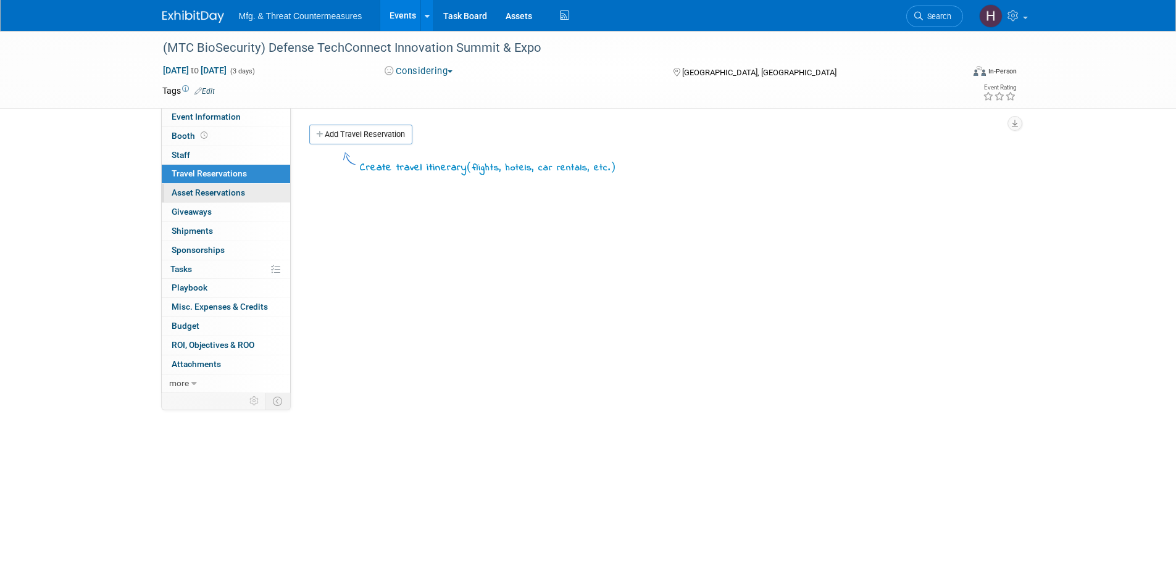
click at [204, 196] on span "Asset Reservations 0" at bounding box center [208, 193] width 73 height 10
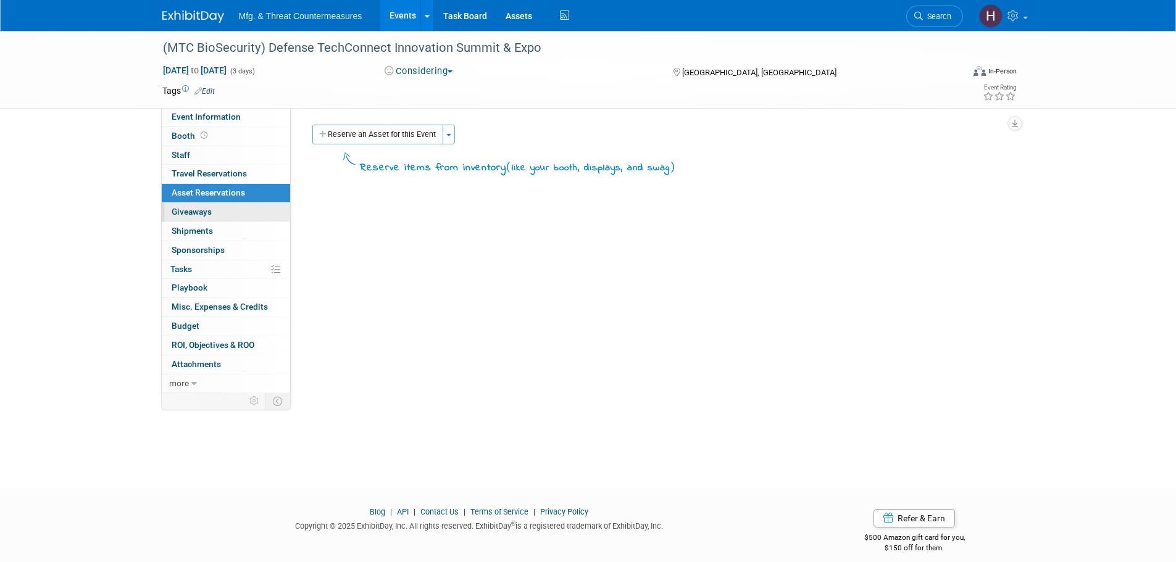
click at [207, 212] on span "Giveaways 0" at bounding box center [192, 212] width 40 height 10
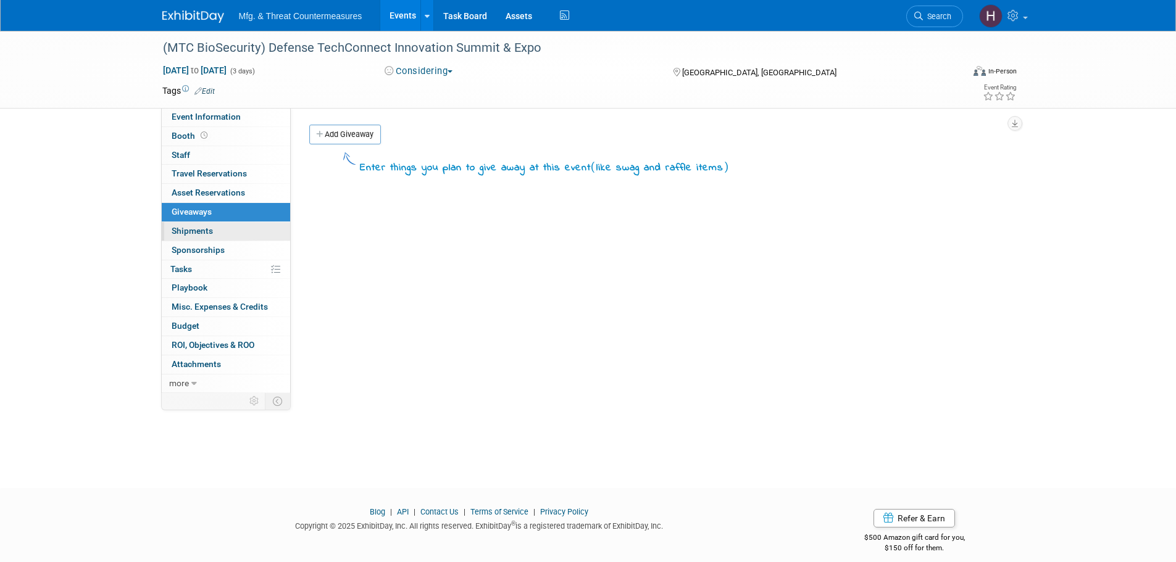
click at [201, 237] on link "0 Shipments 0" at bounding box center [226, 231] width 128 height 19
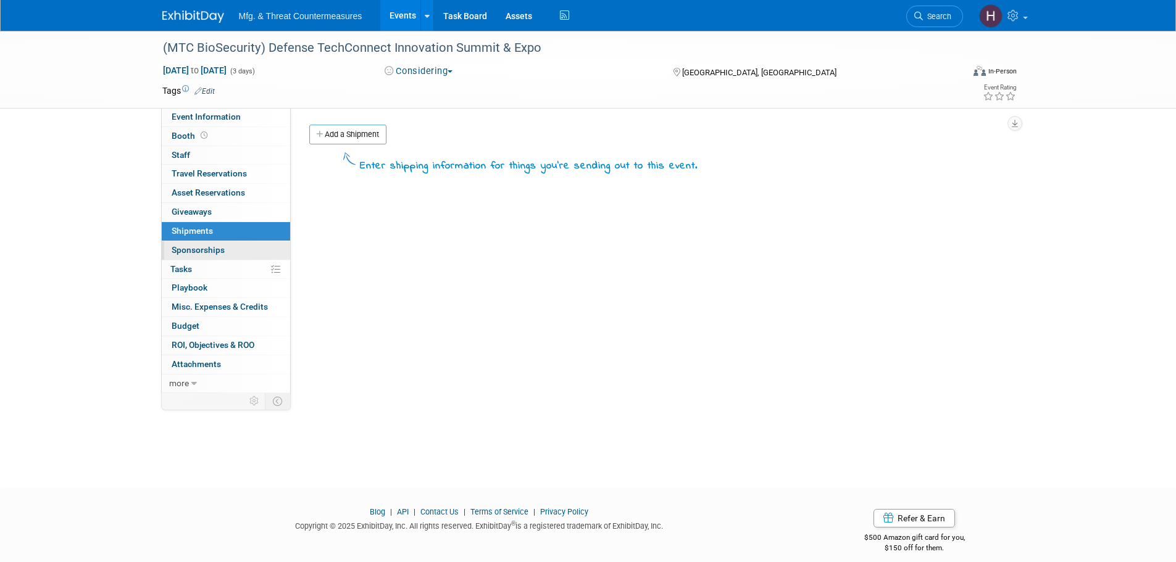
click at [200, 253] on span "Sponsorships 0" at bounding box center [198, 250] width 53 height 10
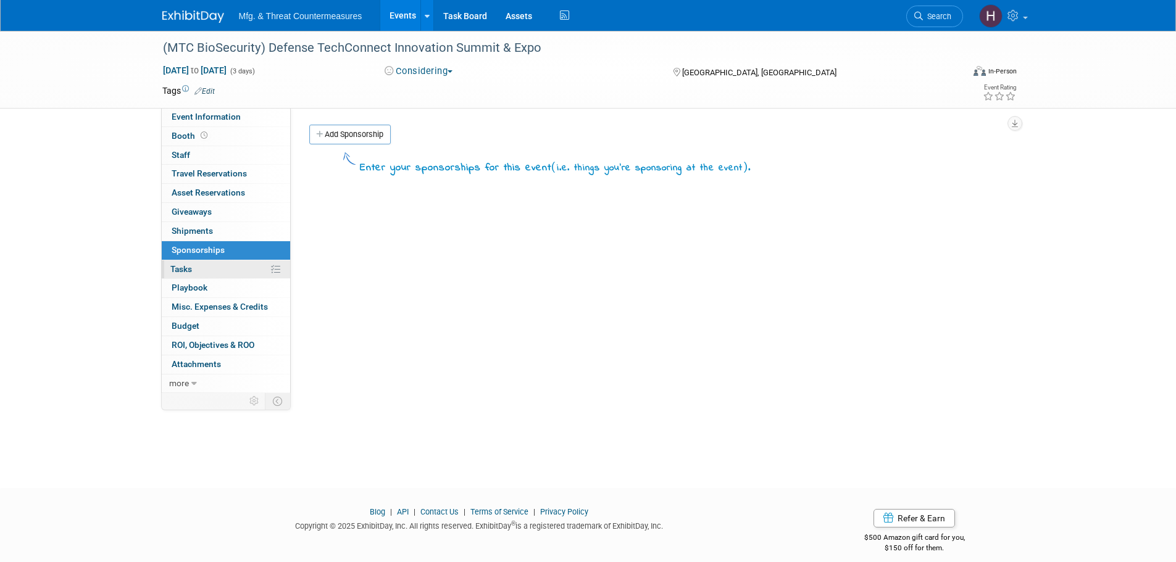
click at [191, 272] on span "Tasks 0%" at bounding box center [181, 269] width 22 height 10
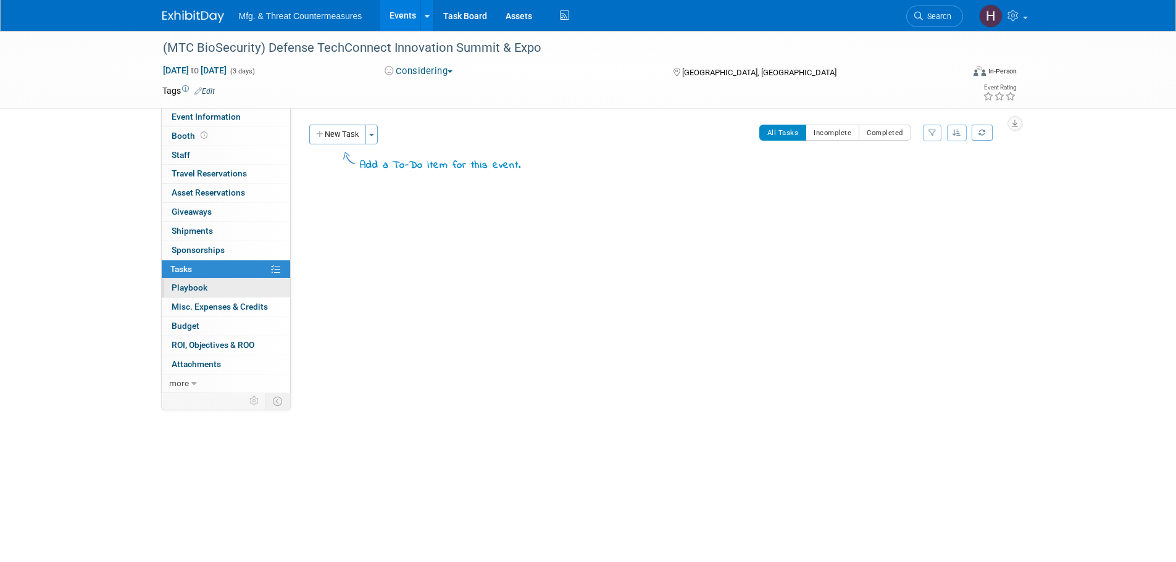
click at [183, 289] on span "Playbook 0" at bounding box center [190, 288] width 36 height 10
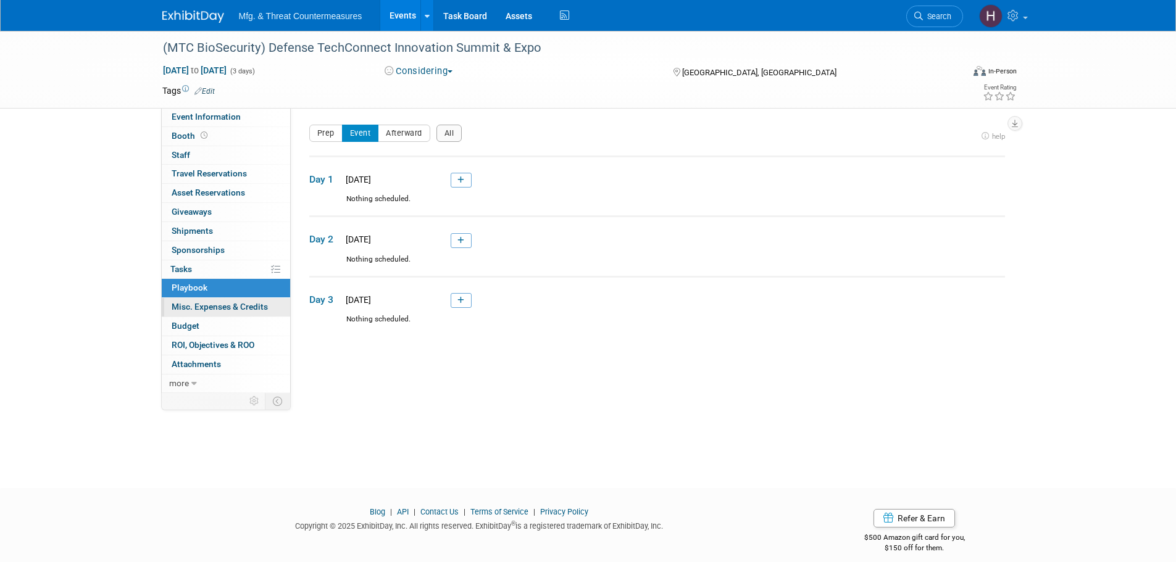
click at [186, 310] on span "Misc. Expenses & Credits 0" at bounding box center [220, 307] width 96 height 10
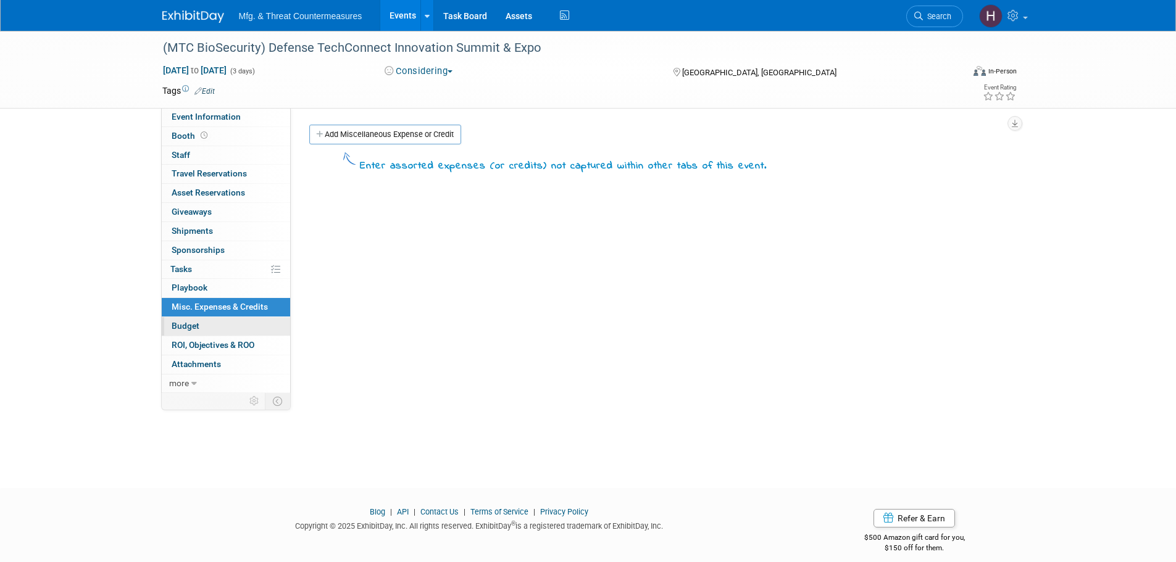
click at [186, 323] on span "Budget" at bounding box center [186, 326] width 28 height 10
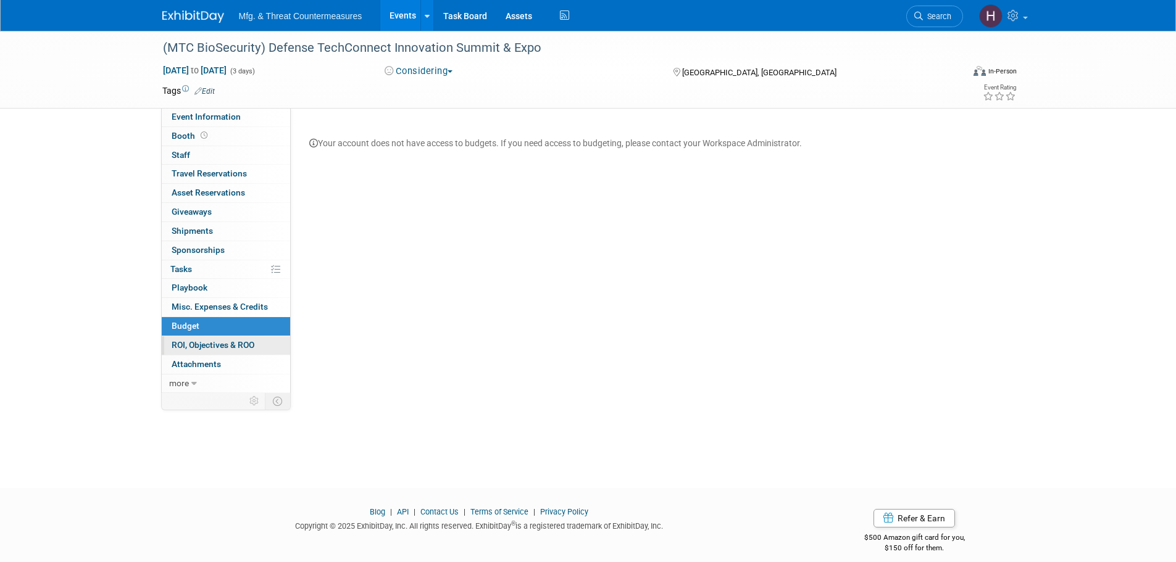
click at [186, 340] on span "ROI, Objectives & ROO 0" at bounding box center [213, 345] width 83 height 10
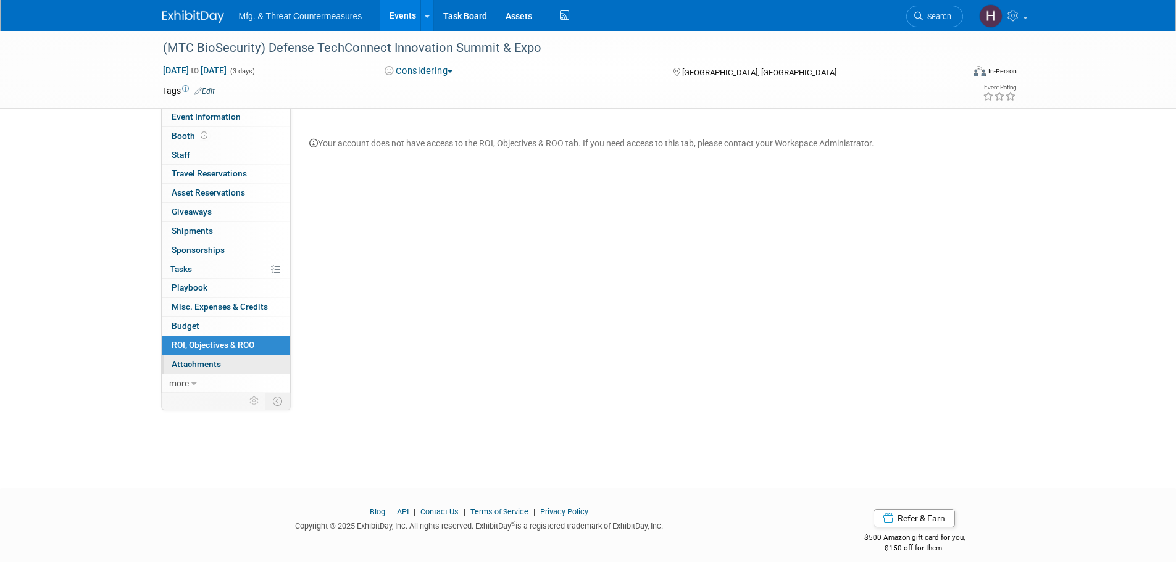
click at [188, 360] on span "Attachments 0" at bounding box center [196, 364] width 49 height 10
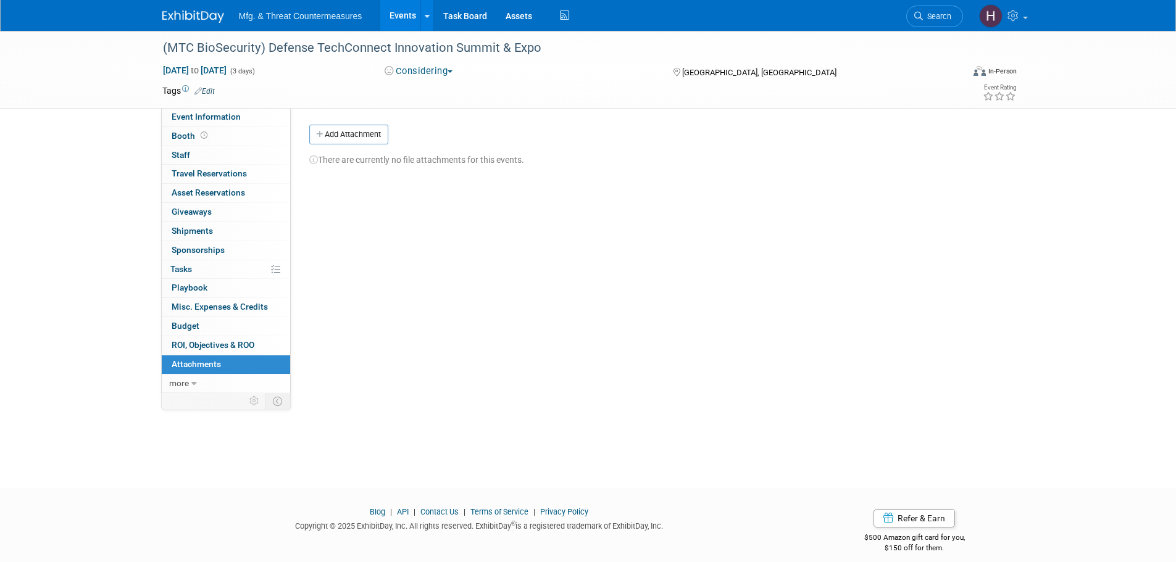
scroll to position [12, 0]
